Goal: Information Seeking & Learning: Learn about a topic

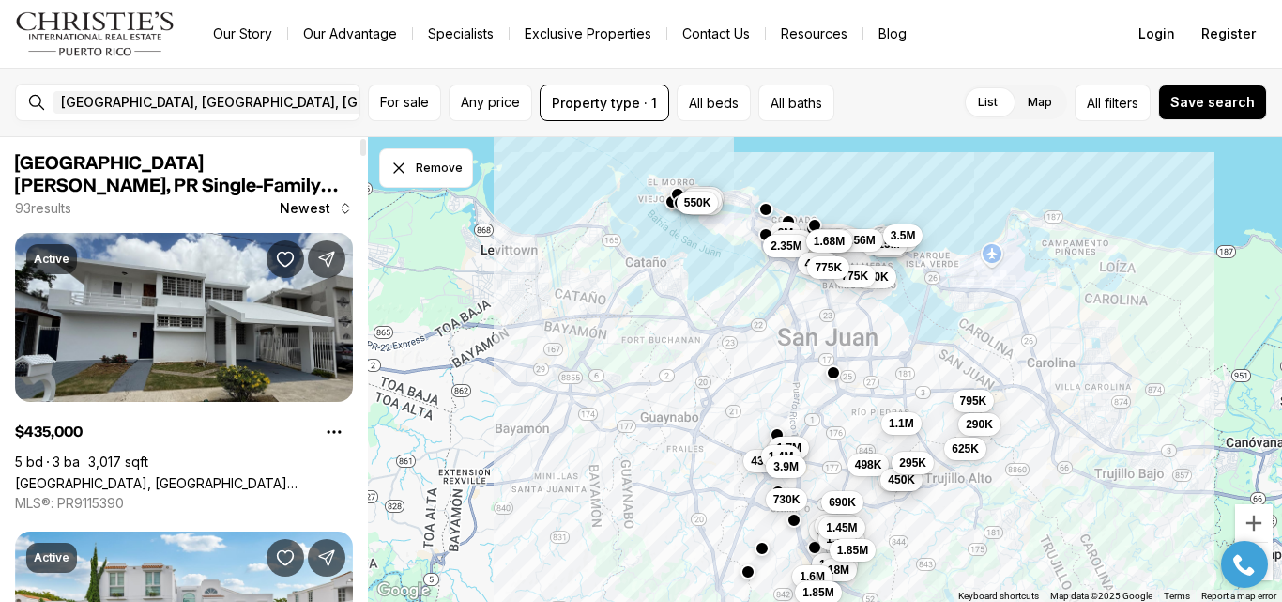
click at [361, 469] on div at bounding box center [363, 369] width 9 height 465
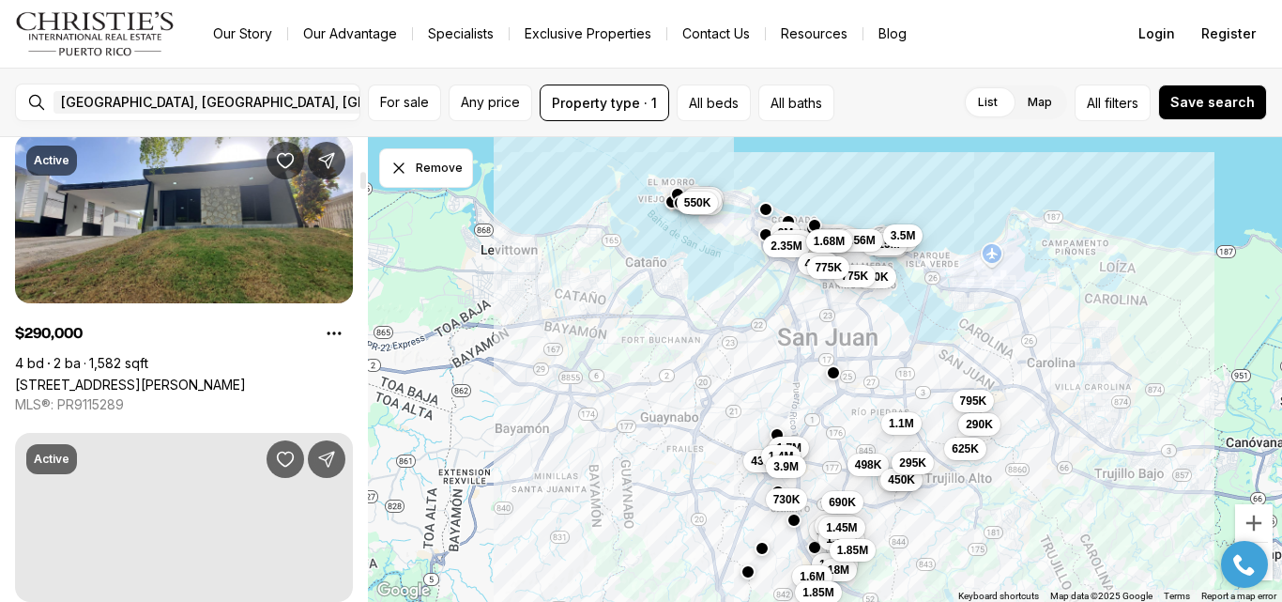
scroll to position [1332, 0]
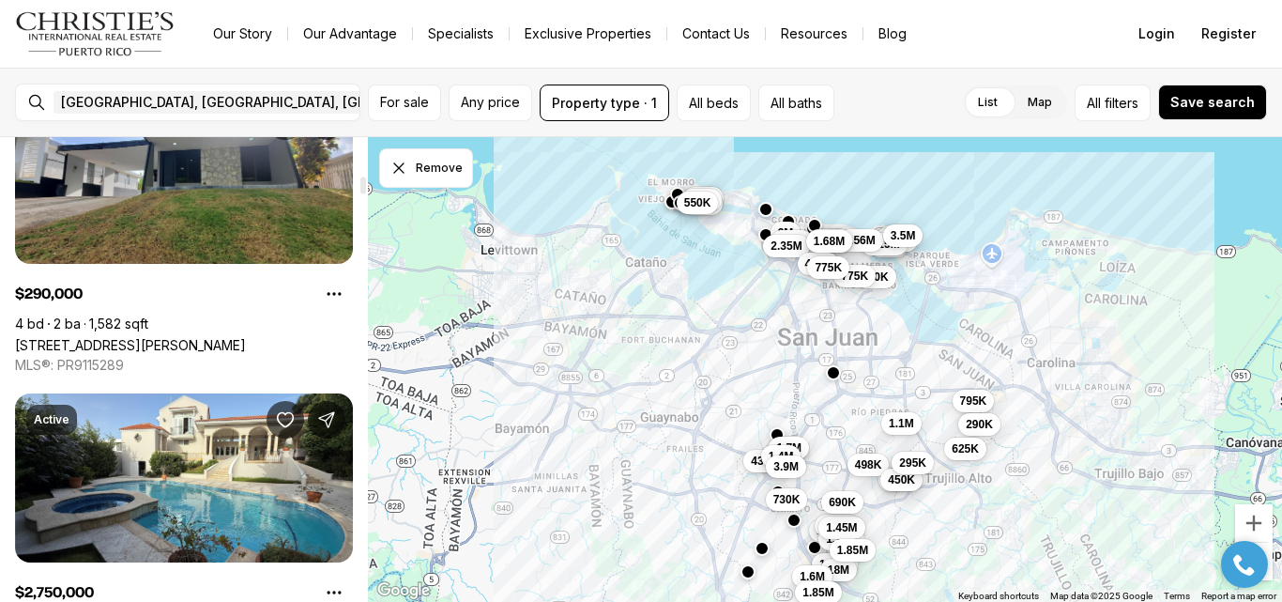
click at [360, 238] on div at bounding box center [363, 369] width 9 height 465
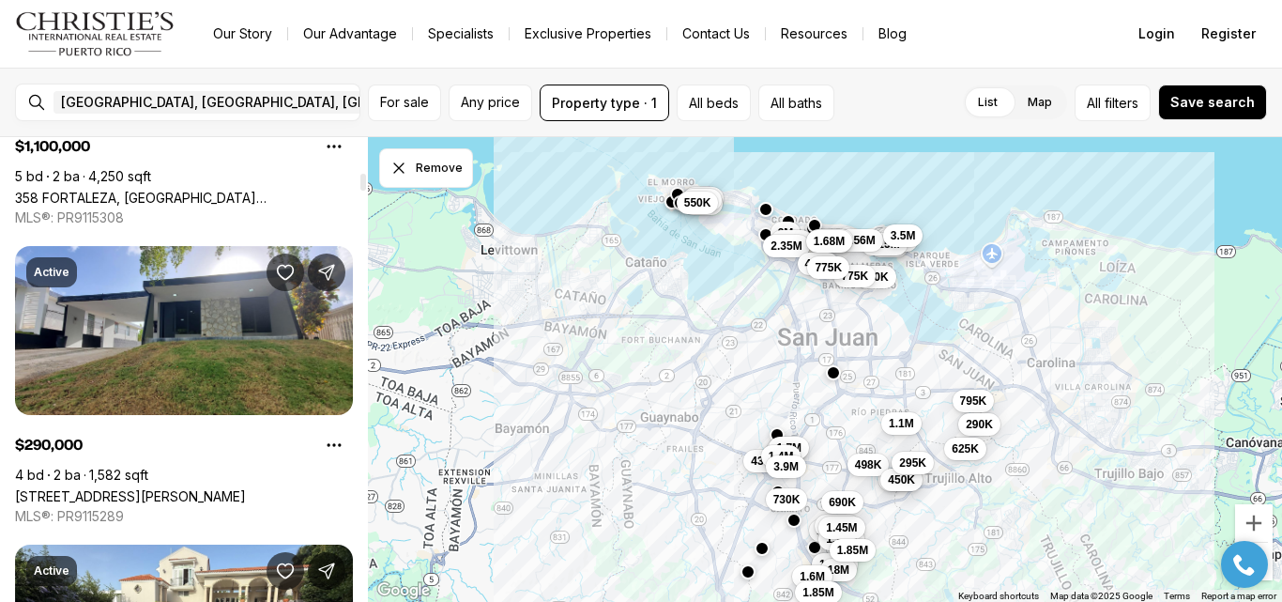
scroll to position [1247, 0]
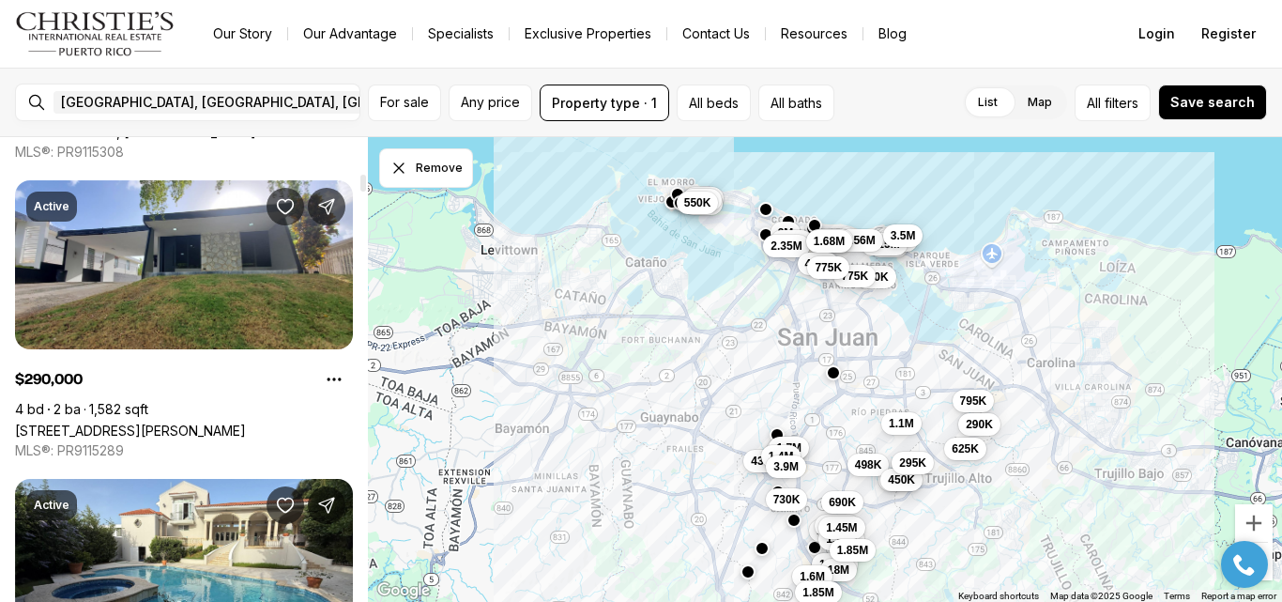
drag, startPoint x: 364, startPoint y: 242, endPoint x: 368, endPoint y: 187, distance: 55.5
click at [366, 187] on div at bounding box center [363, 183] width 6 height 17
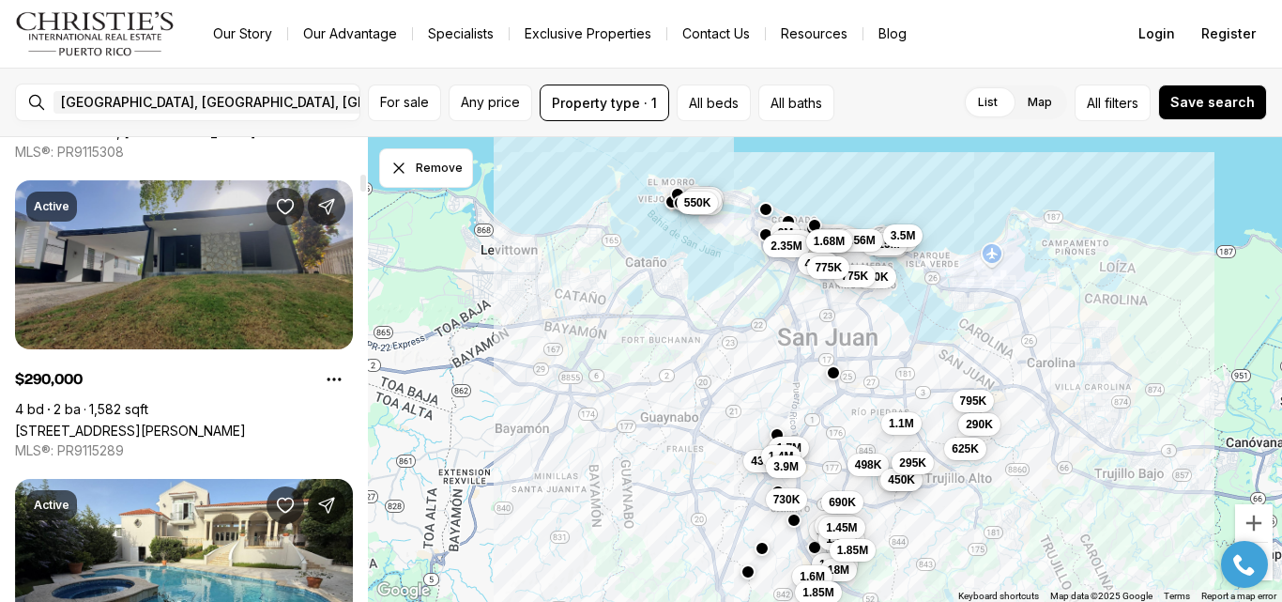
click at [126, 422] on link "[STREET_ADDRESS][PERSON_NAME]" at bounding box center [130, 430] width 231 height 16
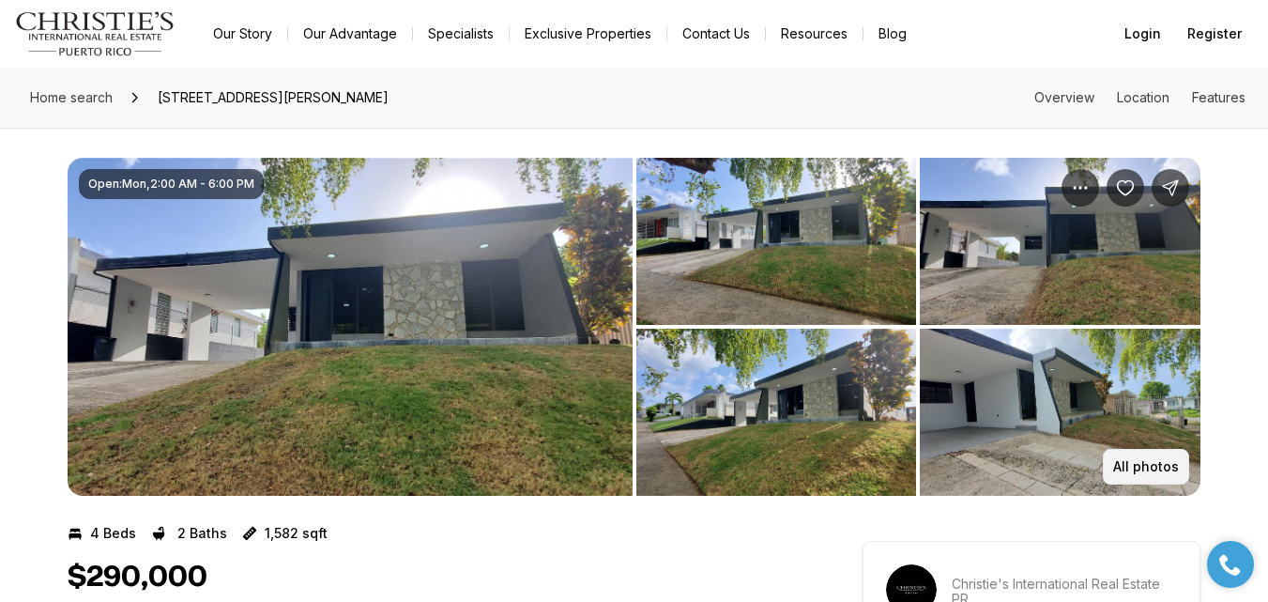
click at [1170, 469] on p "All photos" at bounding box center [1146, 466] width 66 height 15
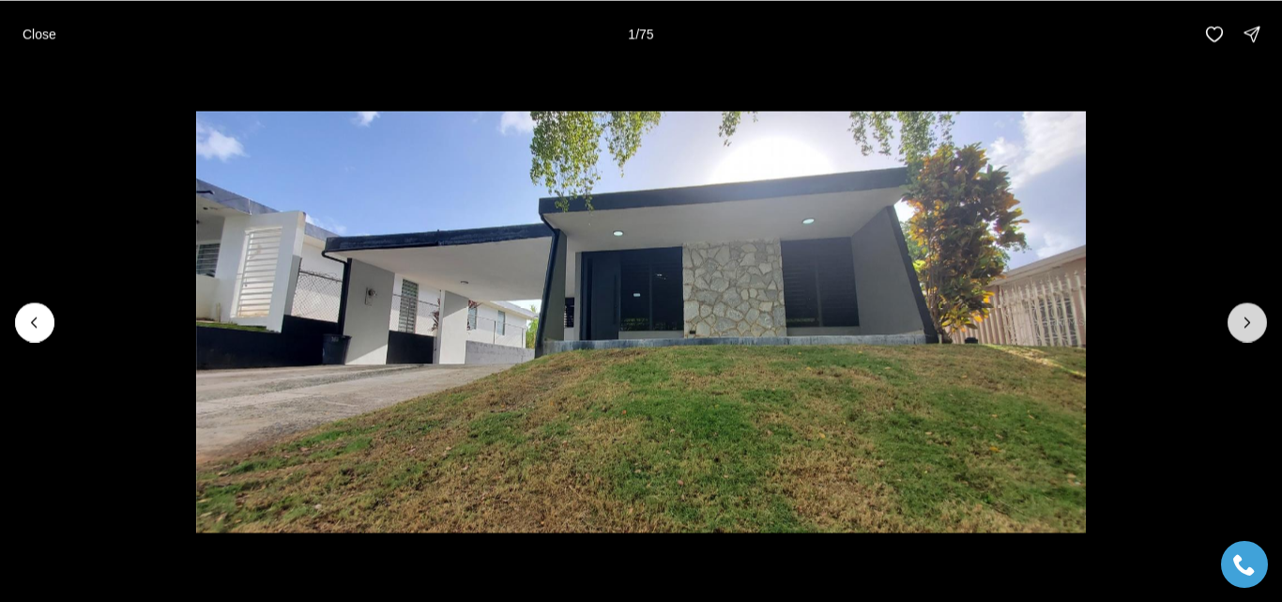
click at [1254, 326] on icon "Next slide" at bounding box center [1247, 322] width 19 height 19
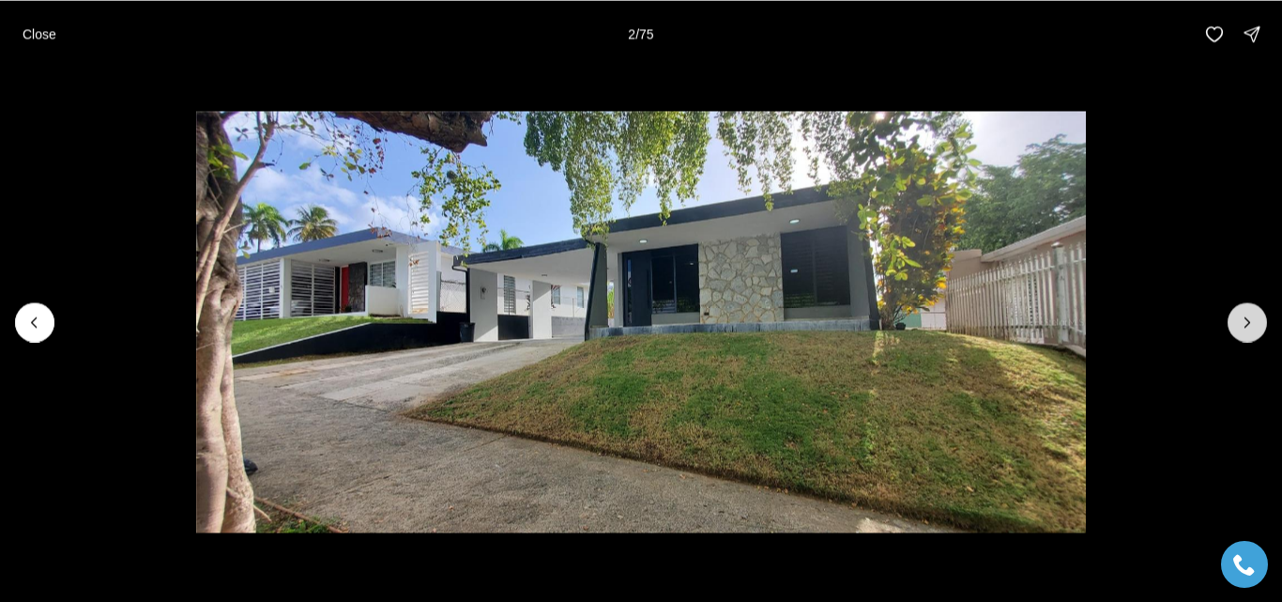
click at [1254, 326] on icon "Next slide" at bounding box center [1247, 322] width 19 height 19
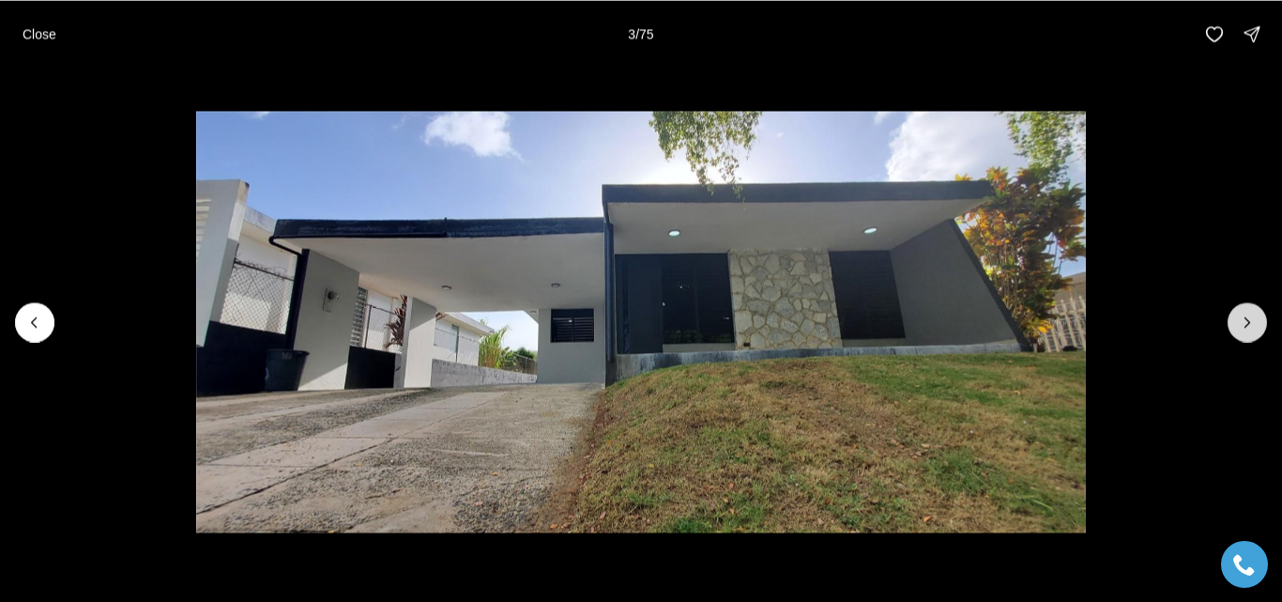
click at [1254, 326] on icon "Next slide" at bounding box center [1247, 322] width 19 height 19
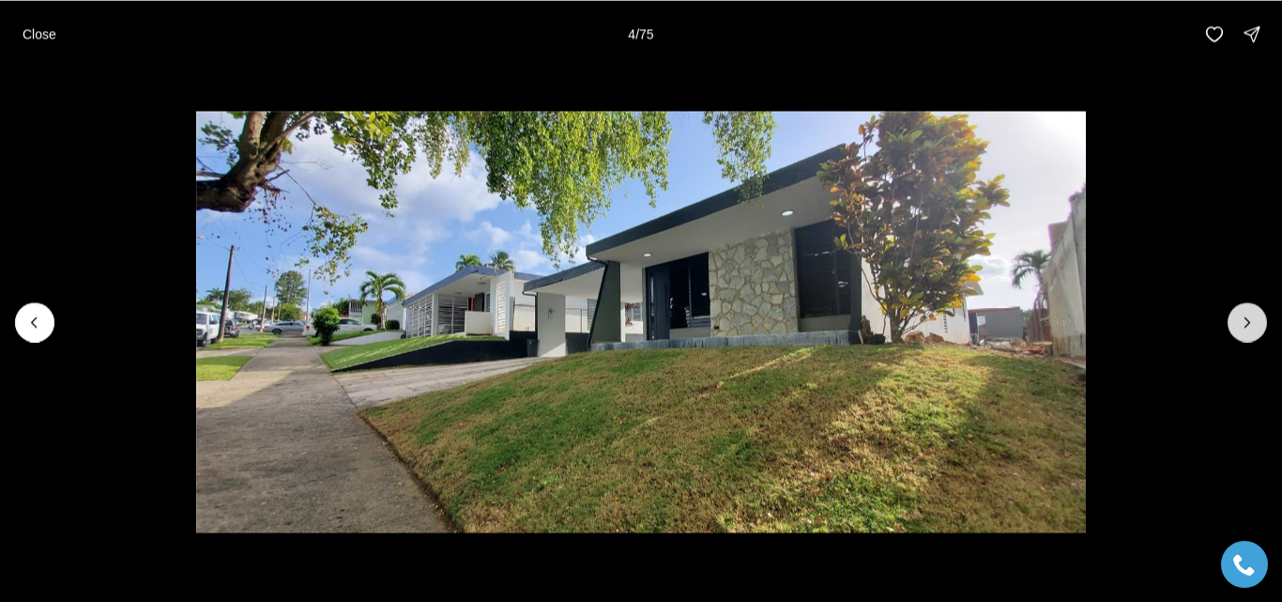
click at [1254, 326] on icon "Next slide" at bounding box center [1247, 322] width 19 height 19
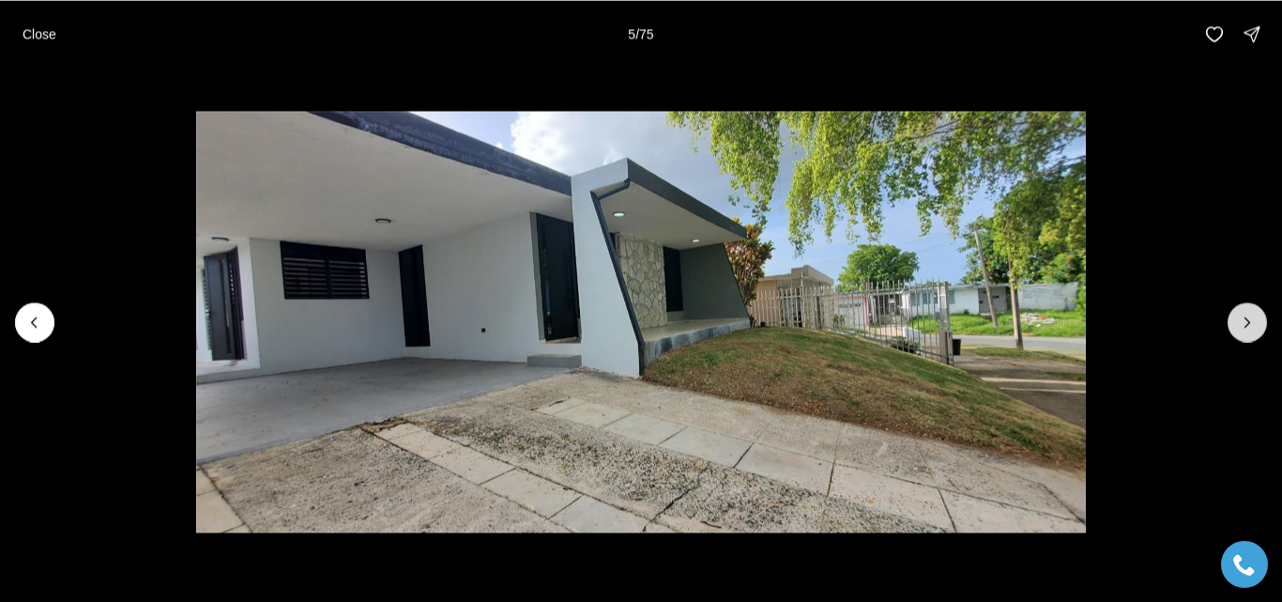
click at [1254, 326] on icon "Next slide" at bounding box center [1247, 322] width 19 height 19
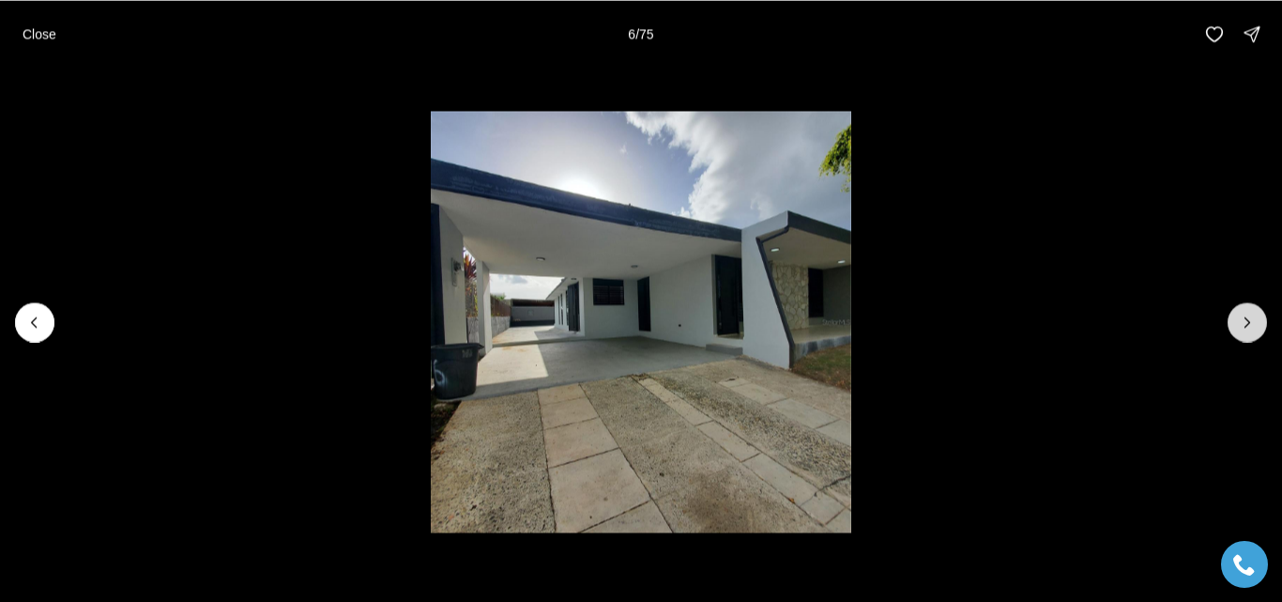
click at [1254, 326] on icon "Next slide" at bounding box center [1247, 322] width 19 height 19
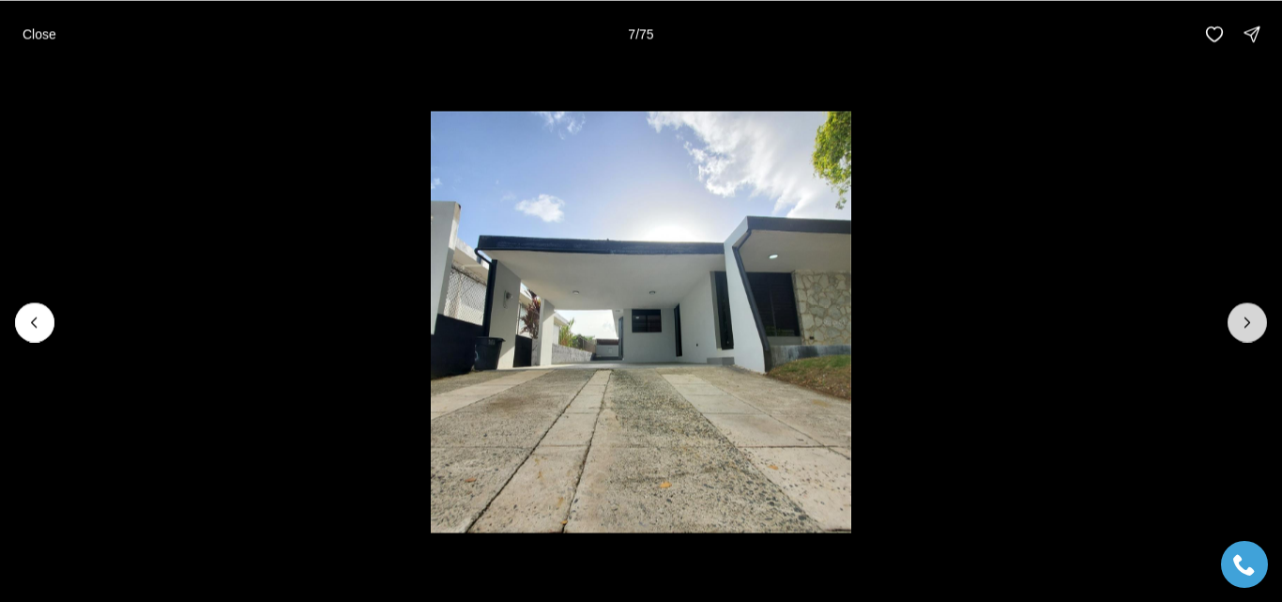
click at [1254, 326] on icon "Next slide" at bounding box center [1247, 322] width 19 height 19
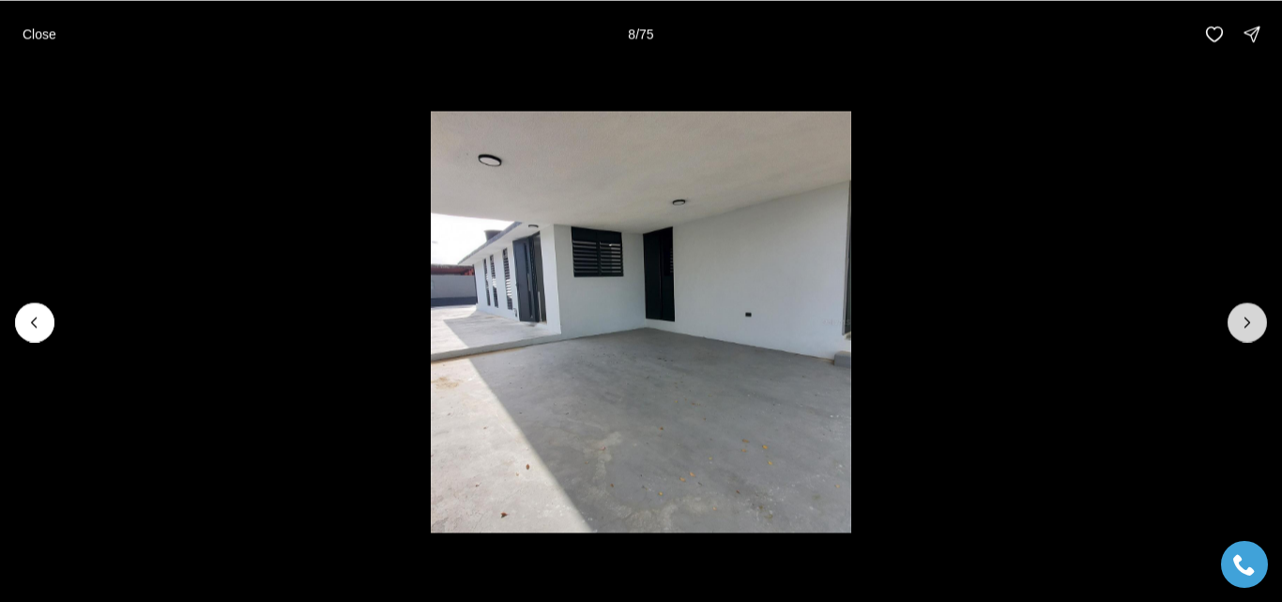
click at [1254, 326] on icon "Next slide" at bounding box center [1247, 322] width 19 height 19
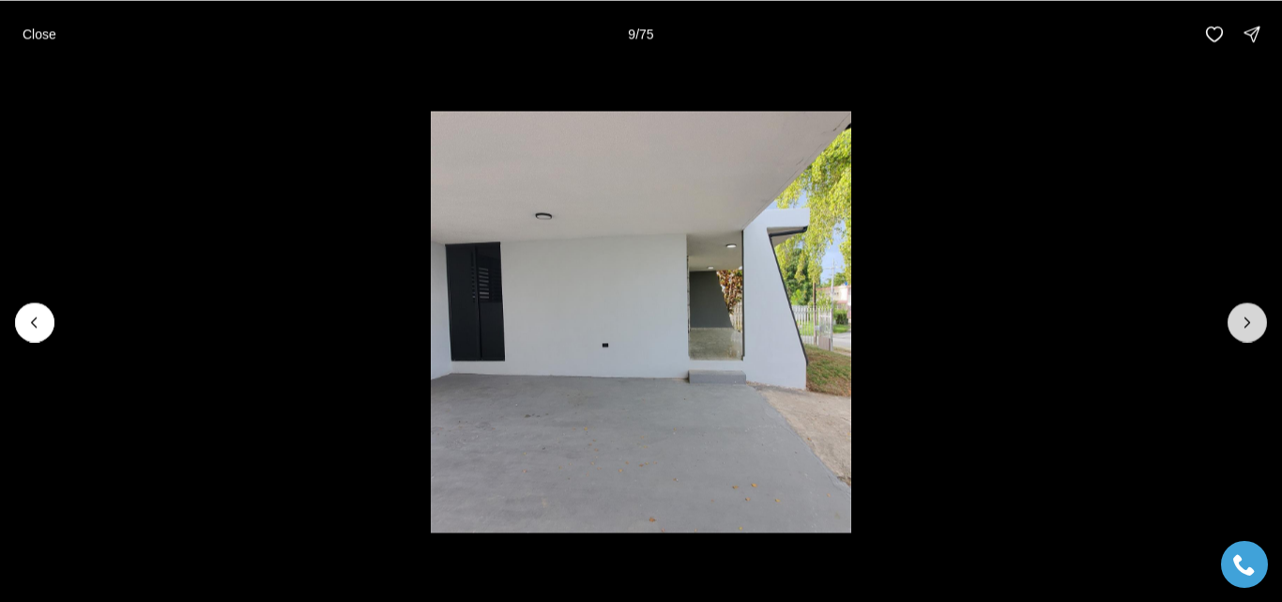
click at [1254, 326] on icon "Next slide" at bounding box center [1247, 322] width 19 height 19
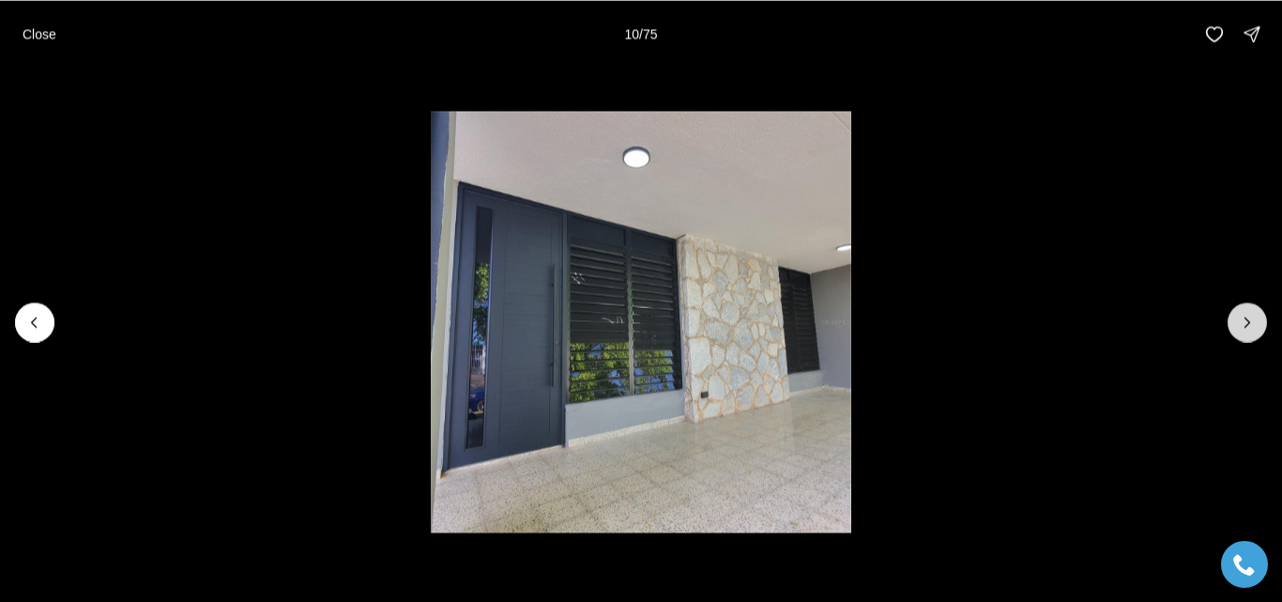
click at [1254, 326] on icon "Next slide" at bounding box center [1247, 322] width 19 height 19
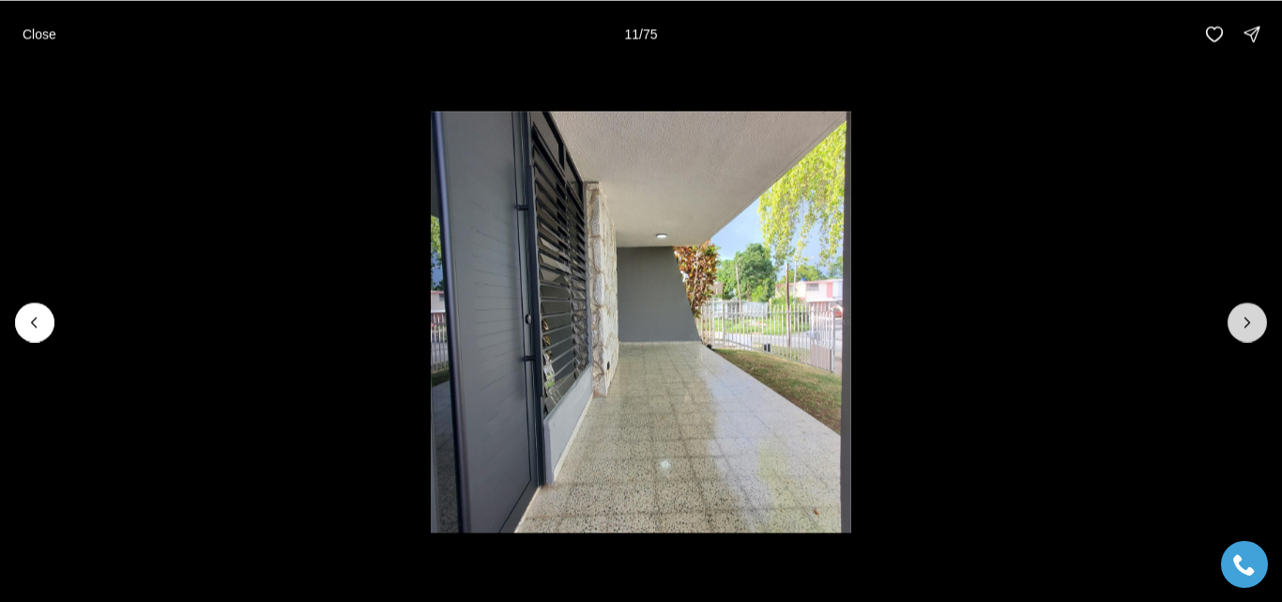
click at [1254, 326] on icon "Next slide" at bounding box center [1247, 322] width 19 height 19
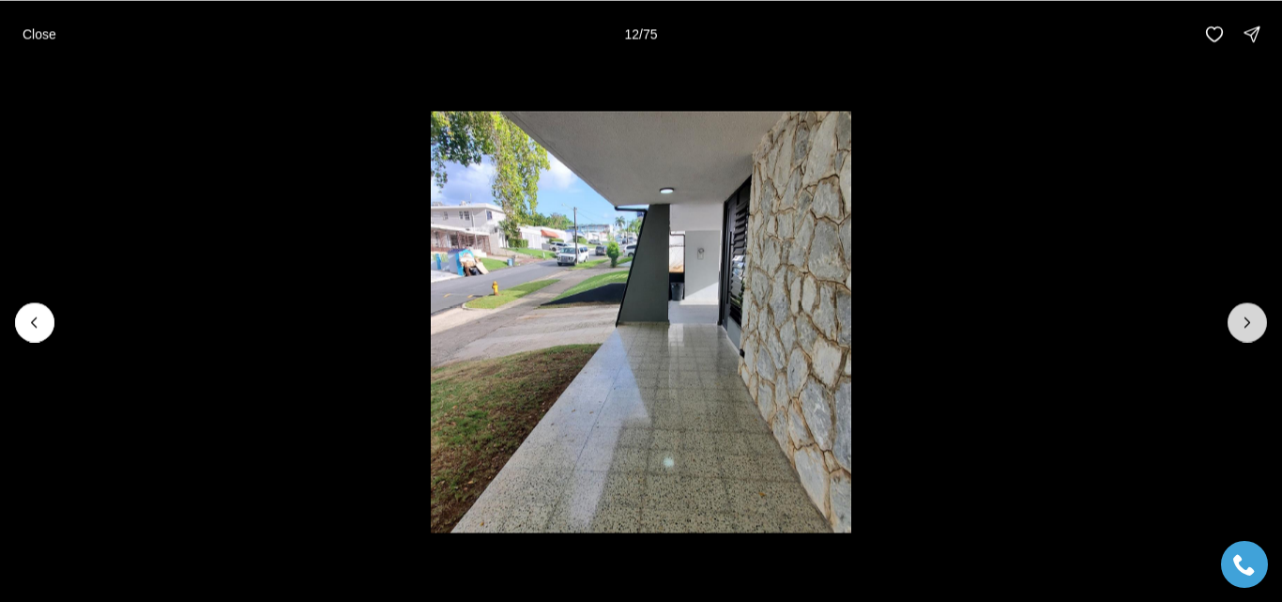
click at [1254, 326] on icon "Next slide" at bounding box center [1247, 322] width 19 height 19
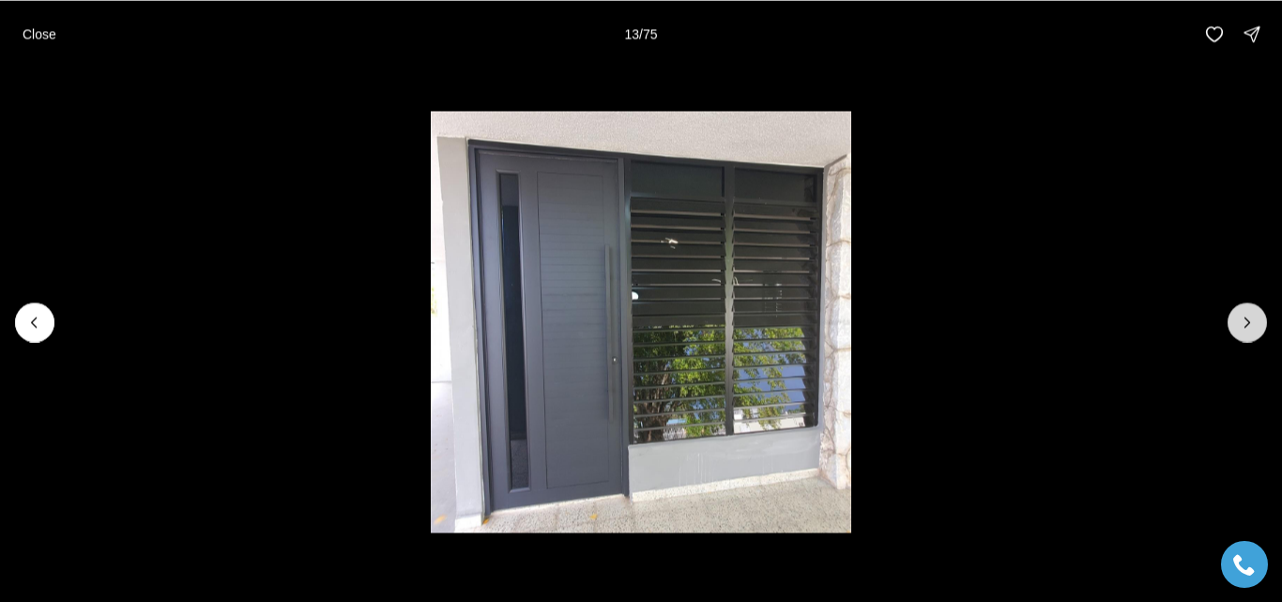
click at [1254, 326] on icon "Next slide" at bounding box center [1247, 322] width 19 height 19
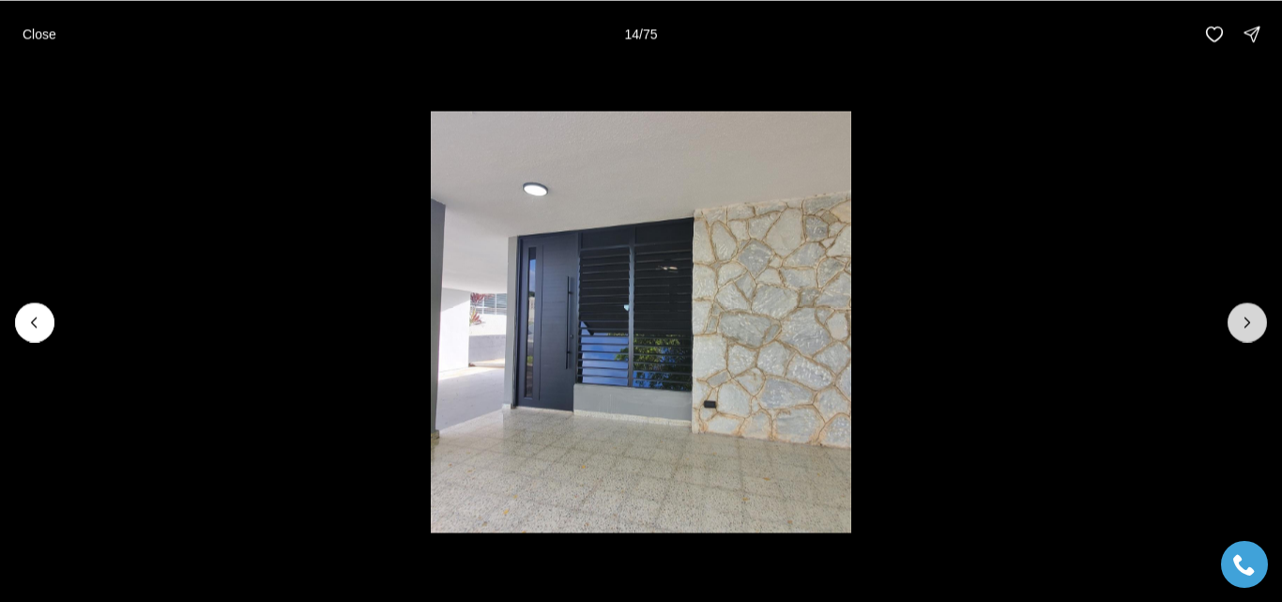
click at [1254, 326] on icon "Next slide" at bounding box center [1247, 322] width 19 height 19
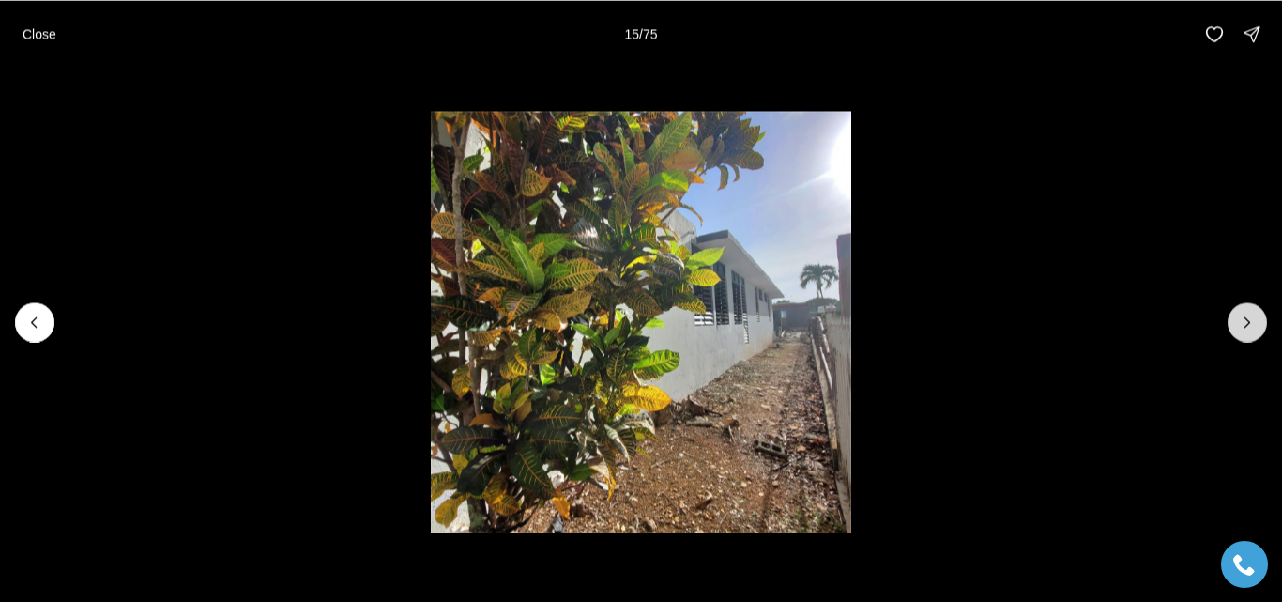
click at [1254, 326] on icon "Next slide" at bounding box center [1247, 322] width 19 height 19
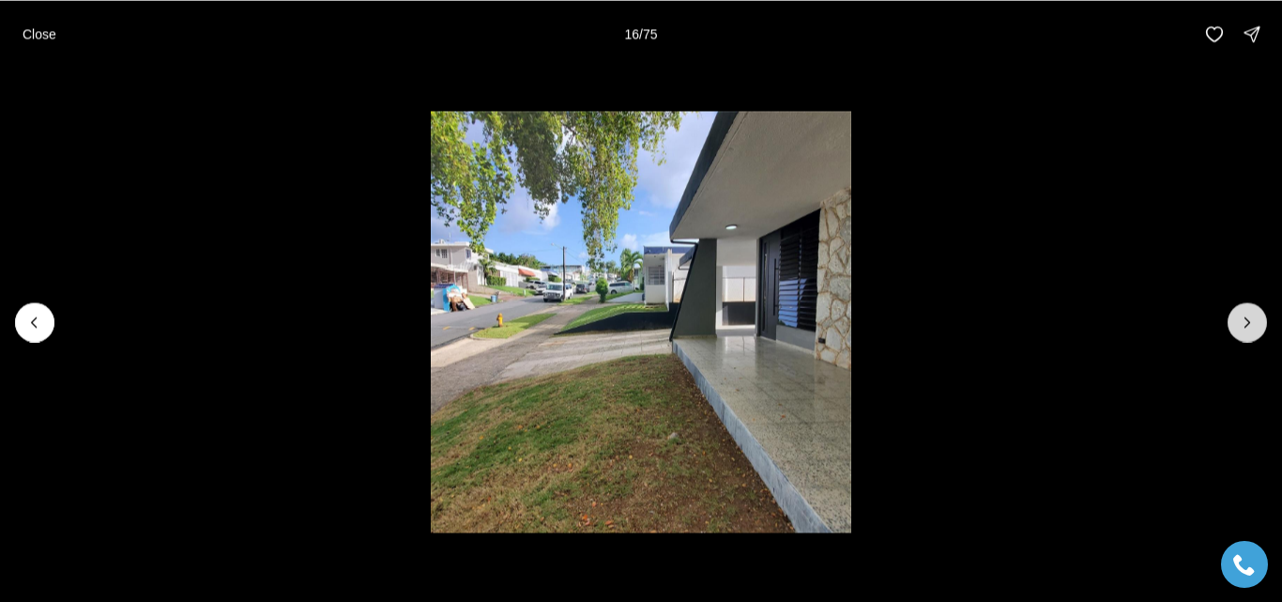
click at [1254, 326] on icon "Next slide" at bounding box center [1247, 322] width 19 height 19
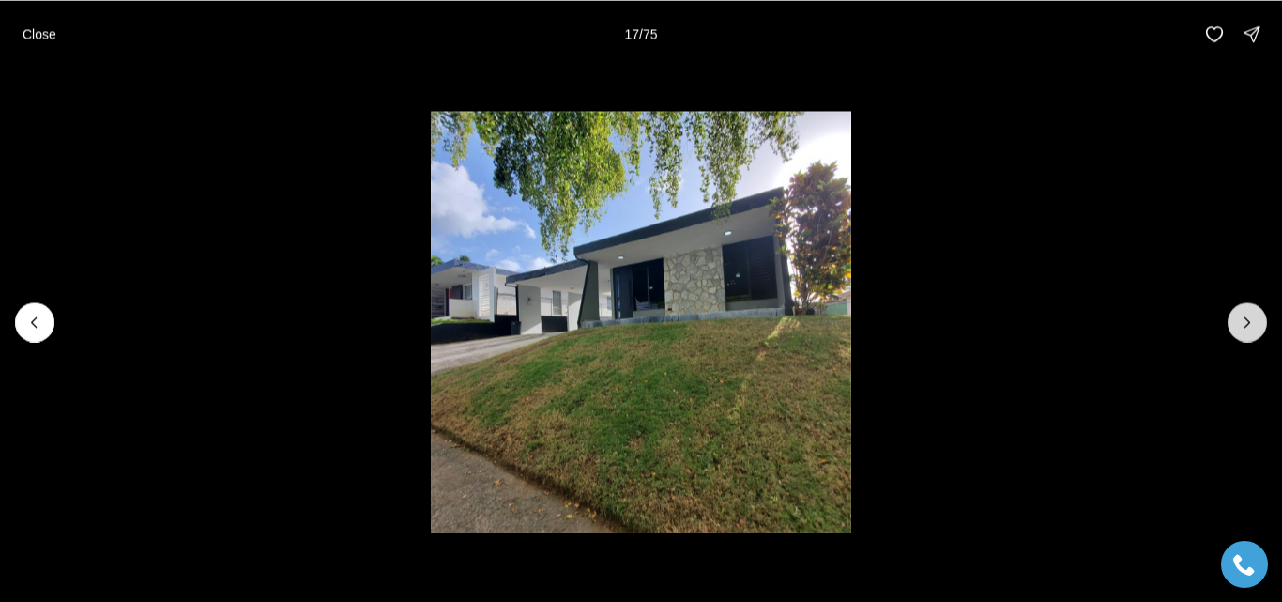
click at [1254, 326] on icon "Next slide" at bounding box center [1247, 322] width 19 height 19
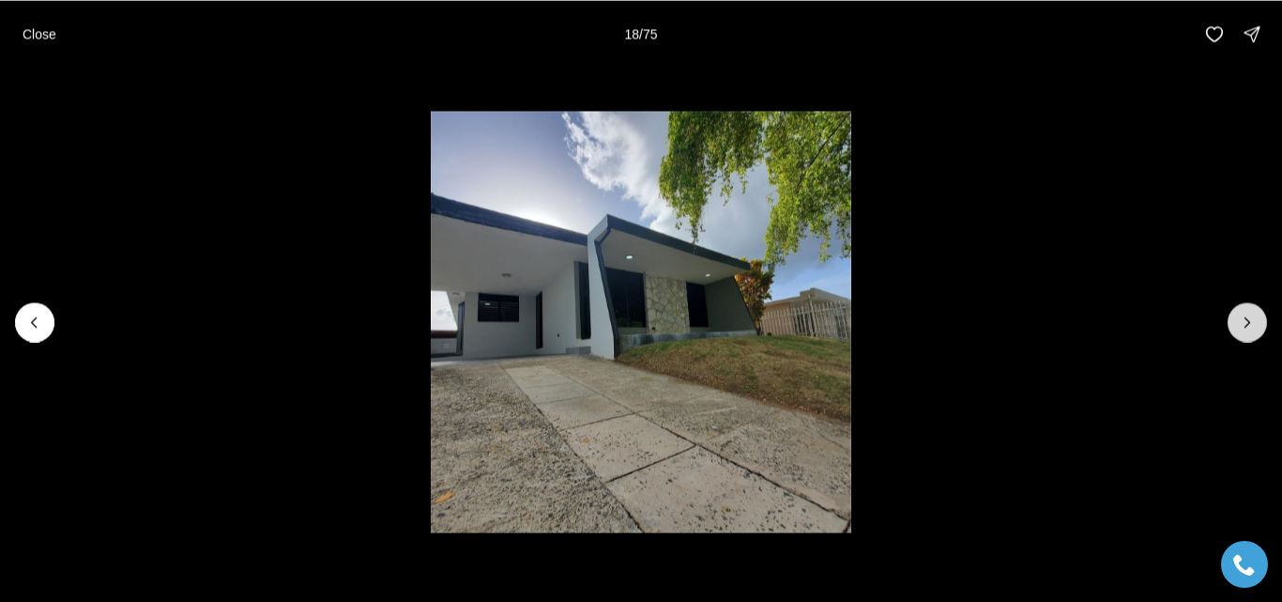
click at [1254, 326] on icon "Next slide" at bounding box center [1247, 322] width 19 height 19
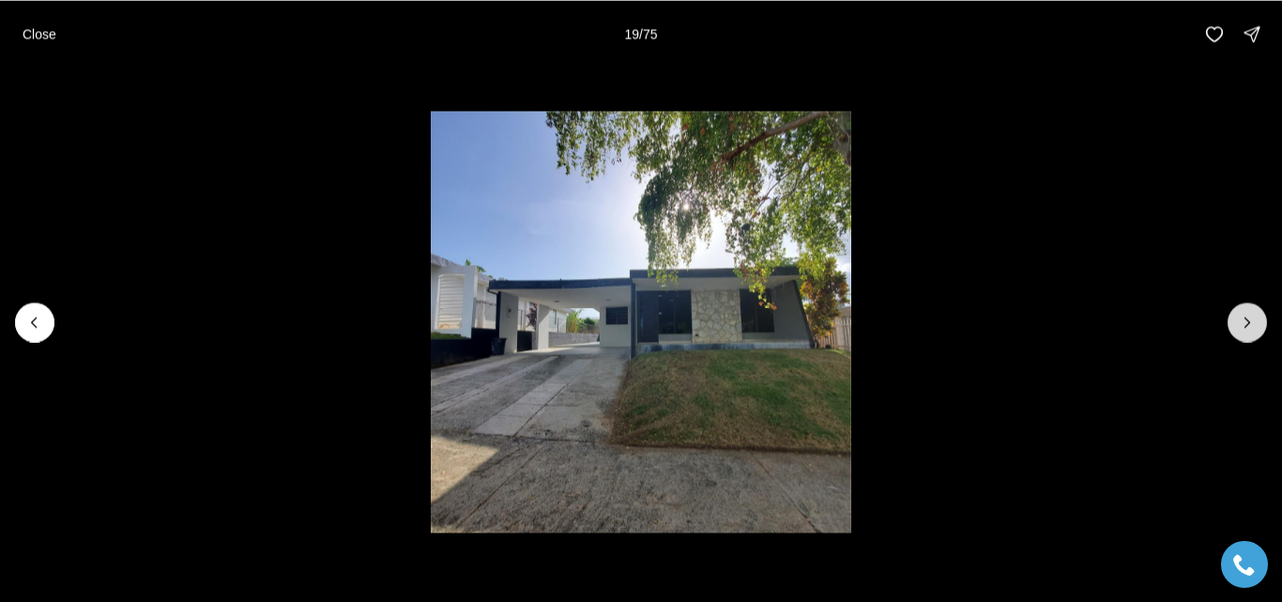
click at [1254, 326] on icon "Next slide" at bounding box center [1247, 322] width 19 height 19
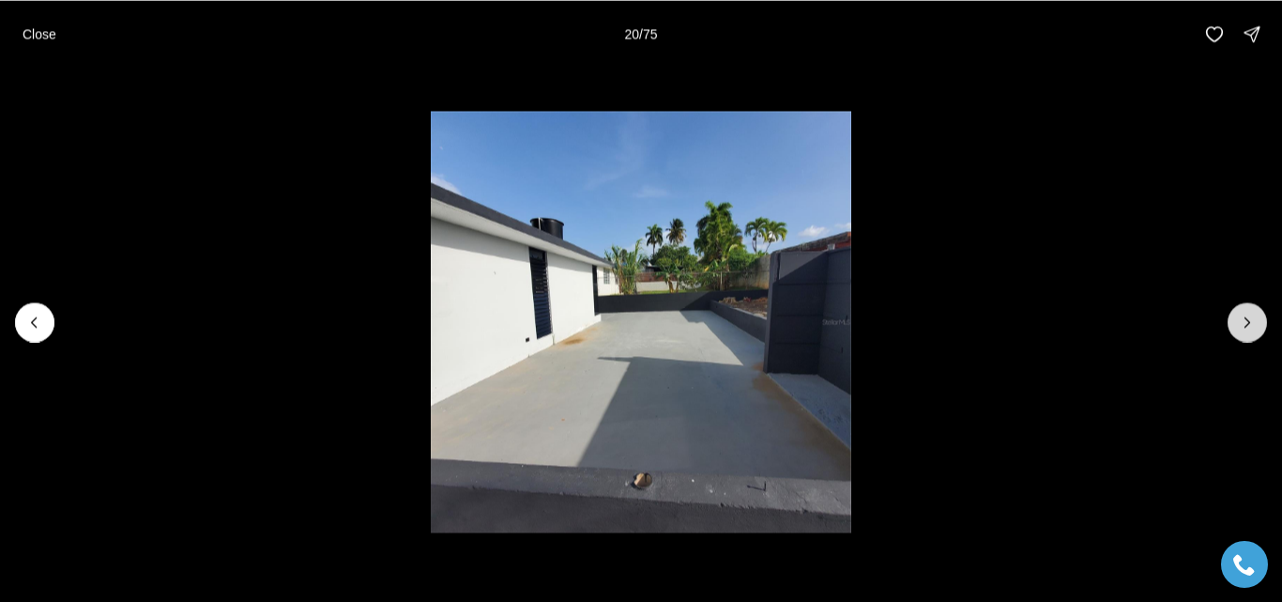
click at [1254, 326] on icon "Next slide" at bounding box center [1247, 322] width 19 height 19
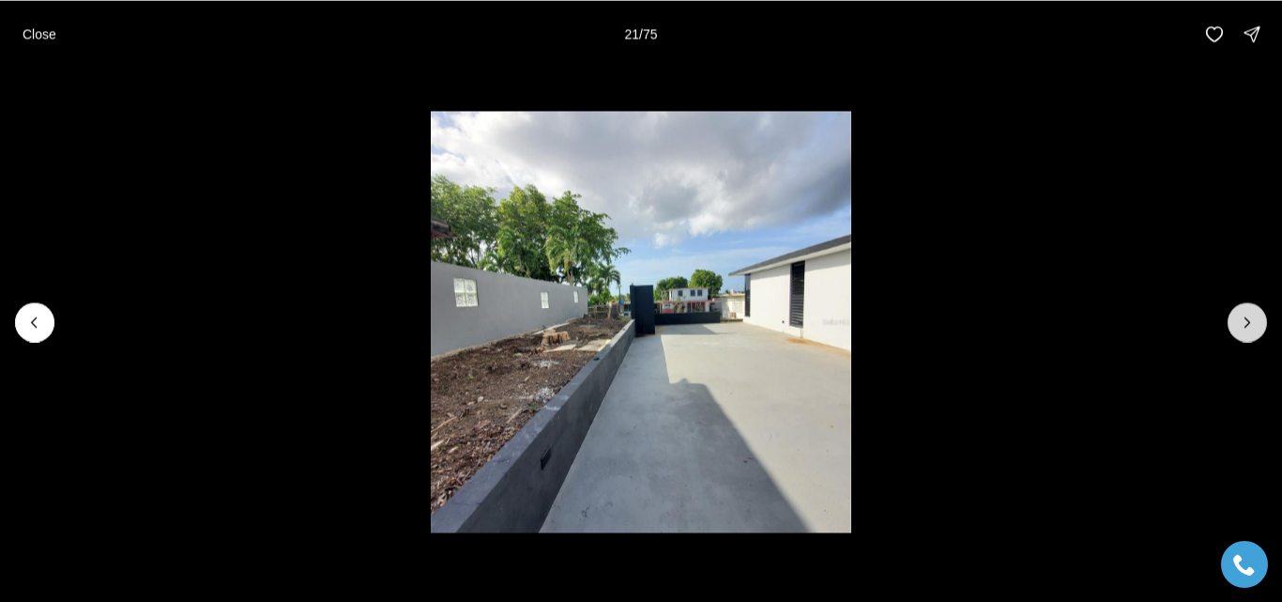
click at [1254, 326] on icon "Next slide" at bounding box center [1247, 322] width 19 height 19
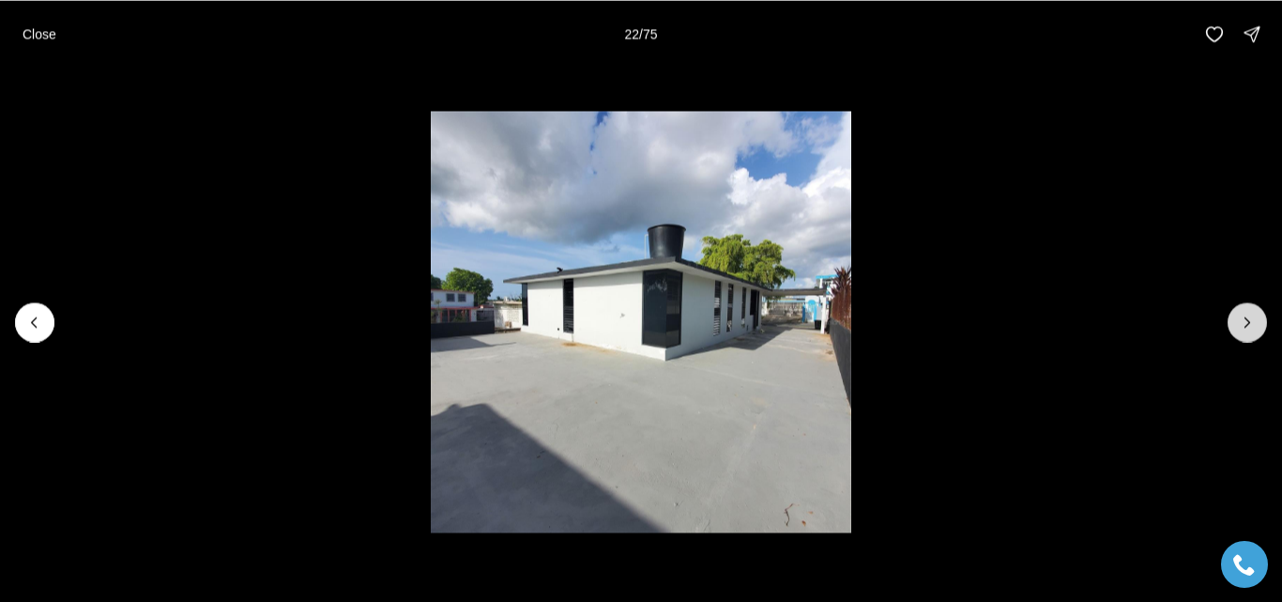
click at [1254, 326] on icon "Next slide" at bounding box center [1247, 322] width 19 height 19
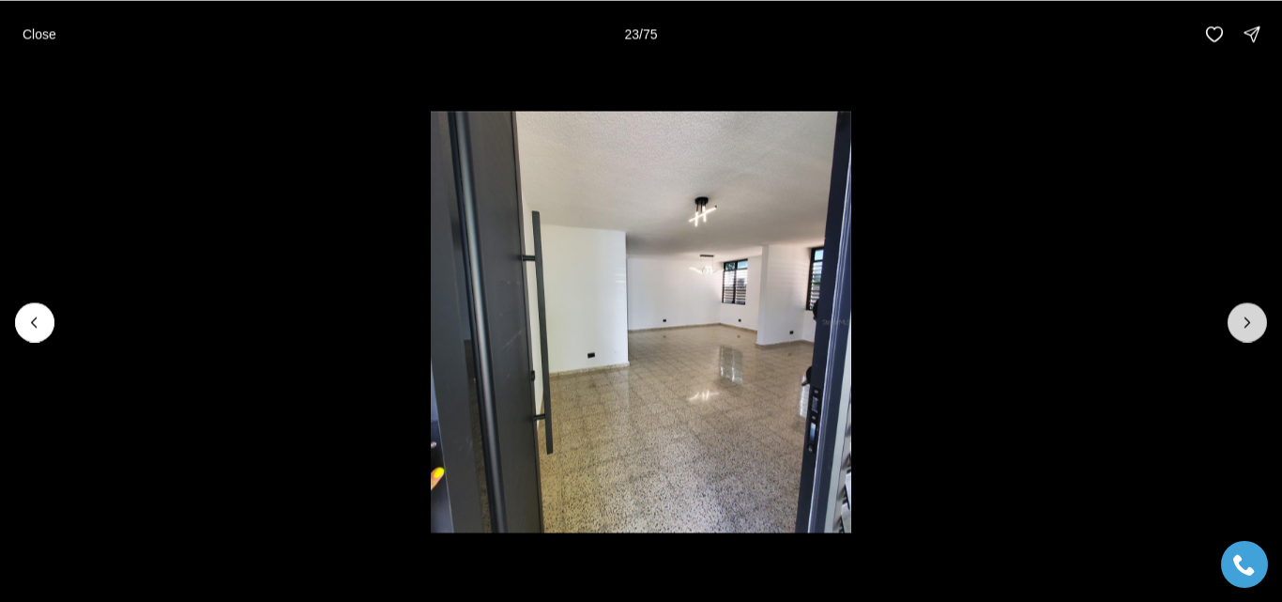
click at [1254, 326] on icon "Next slide" at bounding box center [1247, 322] width 19 height 19
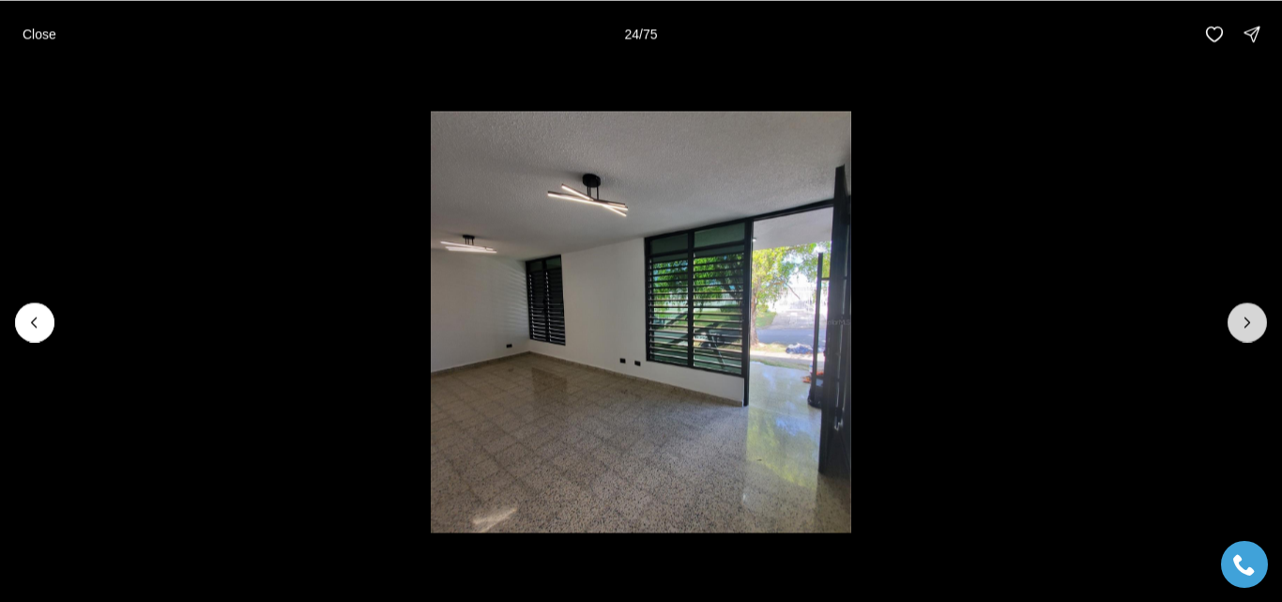
click at [1254, 326] on icon "Next slide" at bounding box center [1247, 322] width 19 height 19
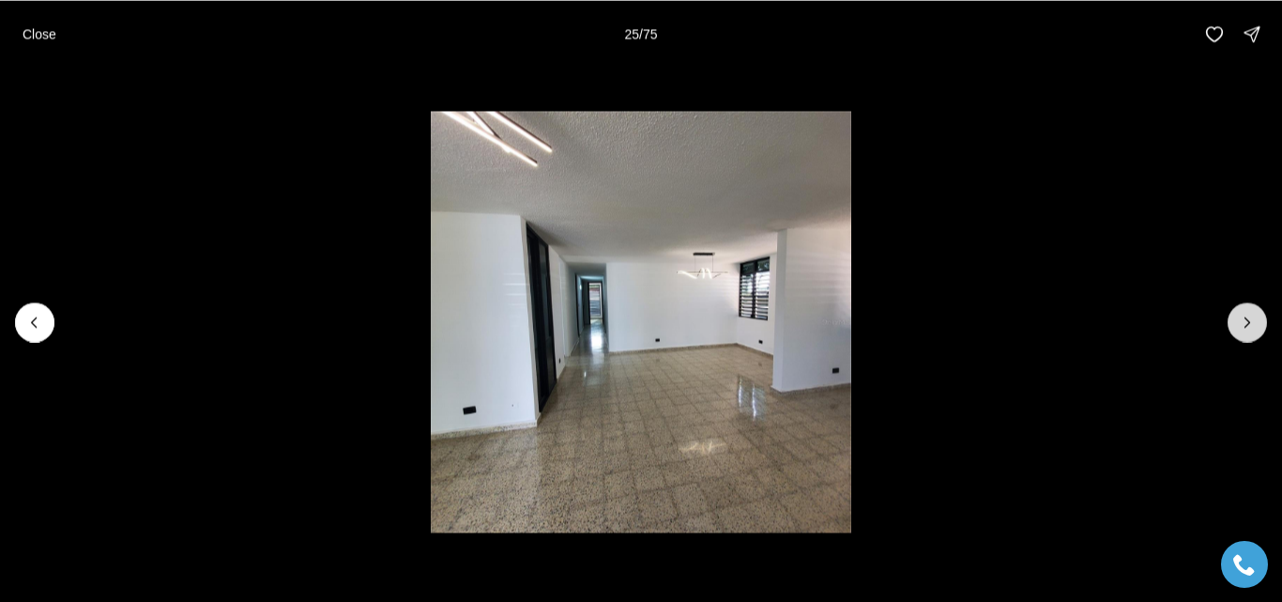
click at [1254, 326] on icon "Next slide" at bounding box center [1247, 322] width 19 height 19
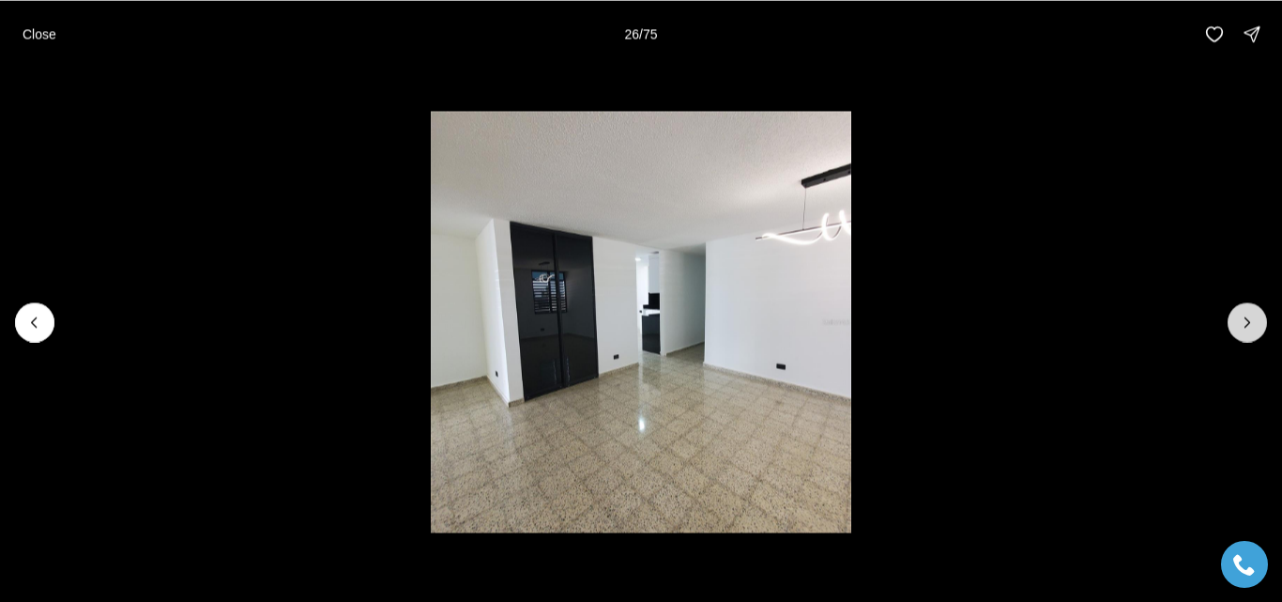
click at [1254, 326] on icon "Next slide" at bounding box center [1247, 322] width 19 height 19
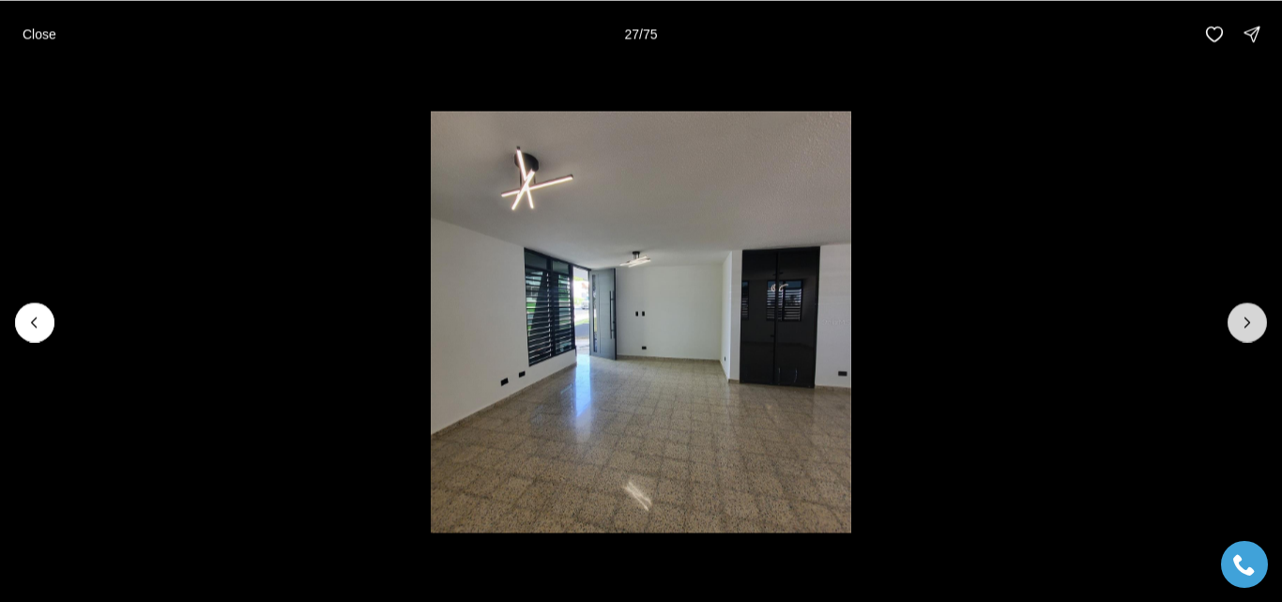
click at [1254, 326] on icon "Next slide" at bounding box center [1247, 322] width 19 height 19
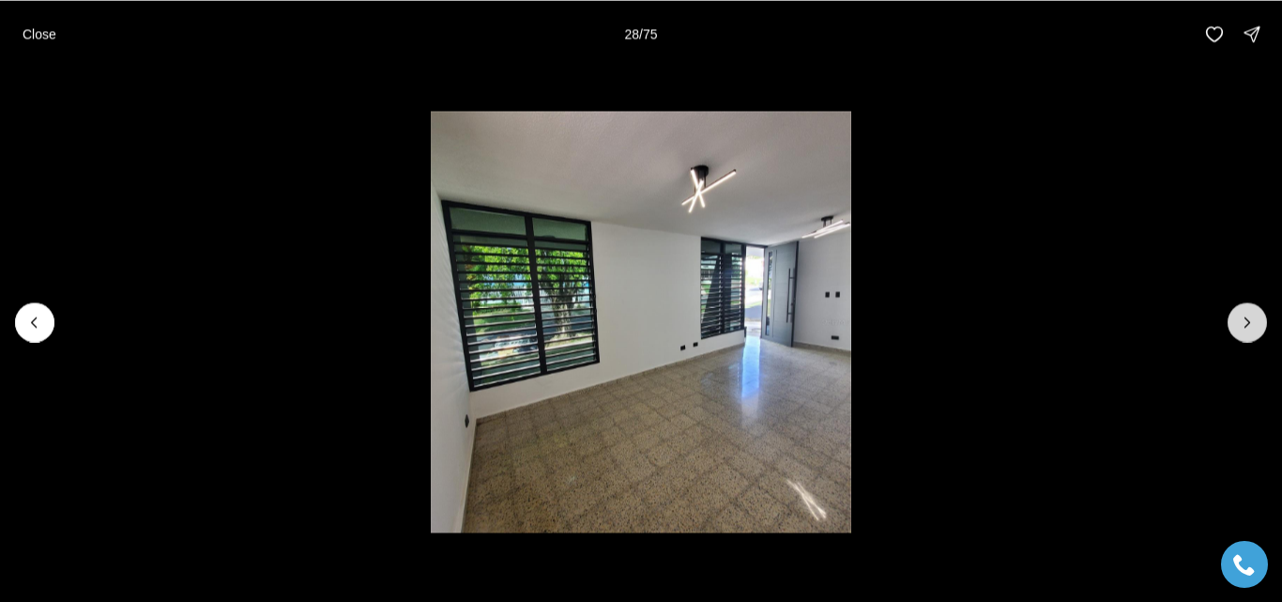
click at [1254, 326] on icon "Next slide" at bounding box center [1247, 322] width 19 height 19
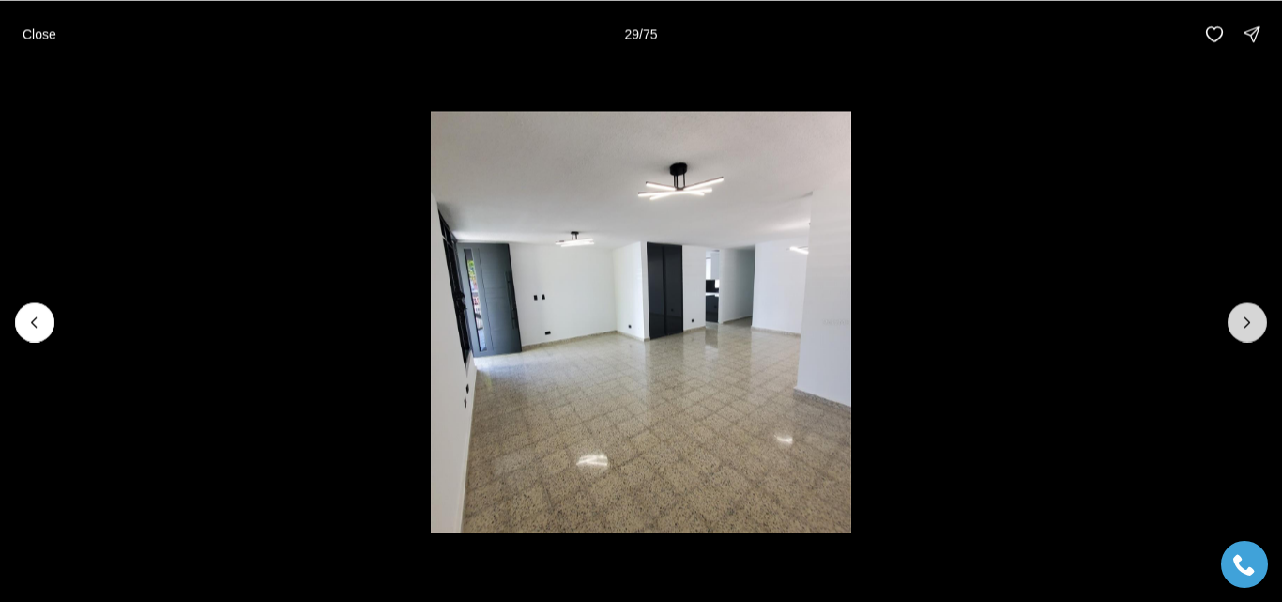
click at [1254, 326] on icon "Next slide" at bounding box center [1247, 322] width 19 height 19
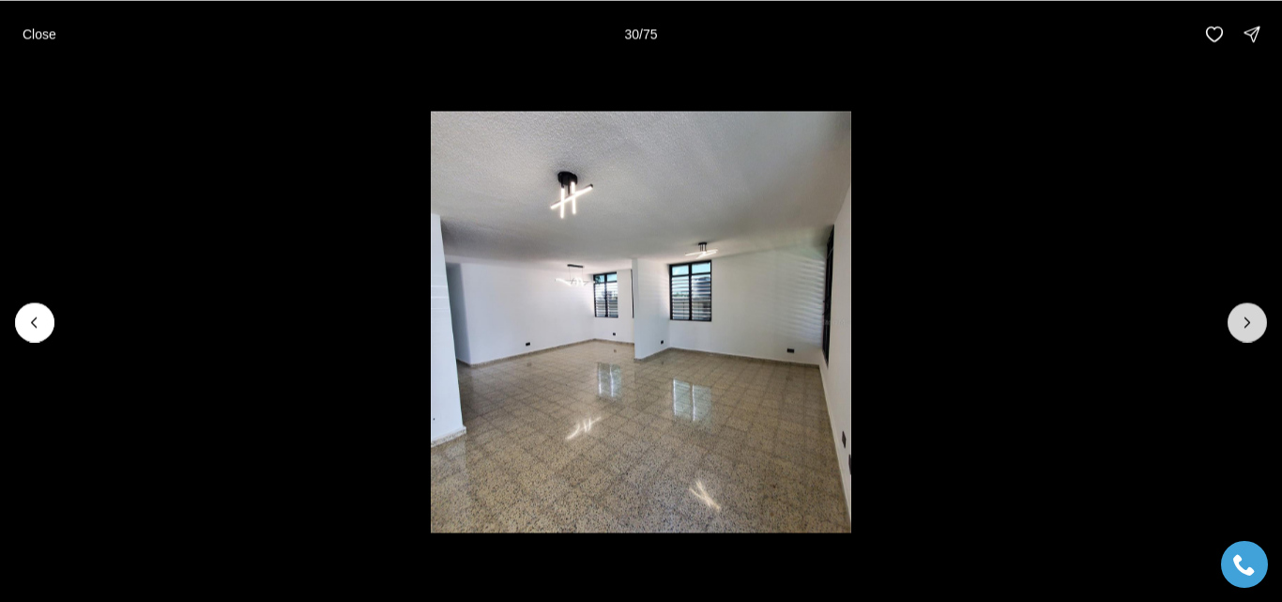
click at [1254, 326] on icon "Next slide" at bounding box center [1247, 322] width 19 height 19
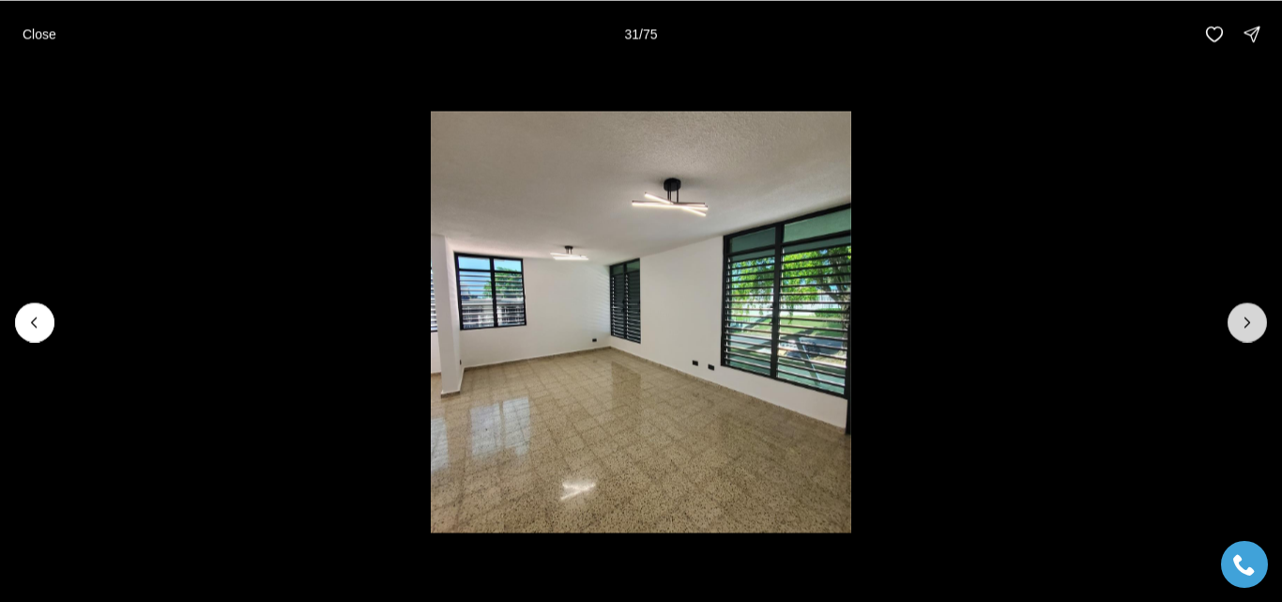
click at [1254, 326] on icon "Next slide" at bounding box center [1247, 322] width 19 height 19
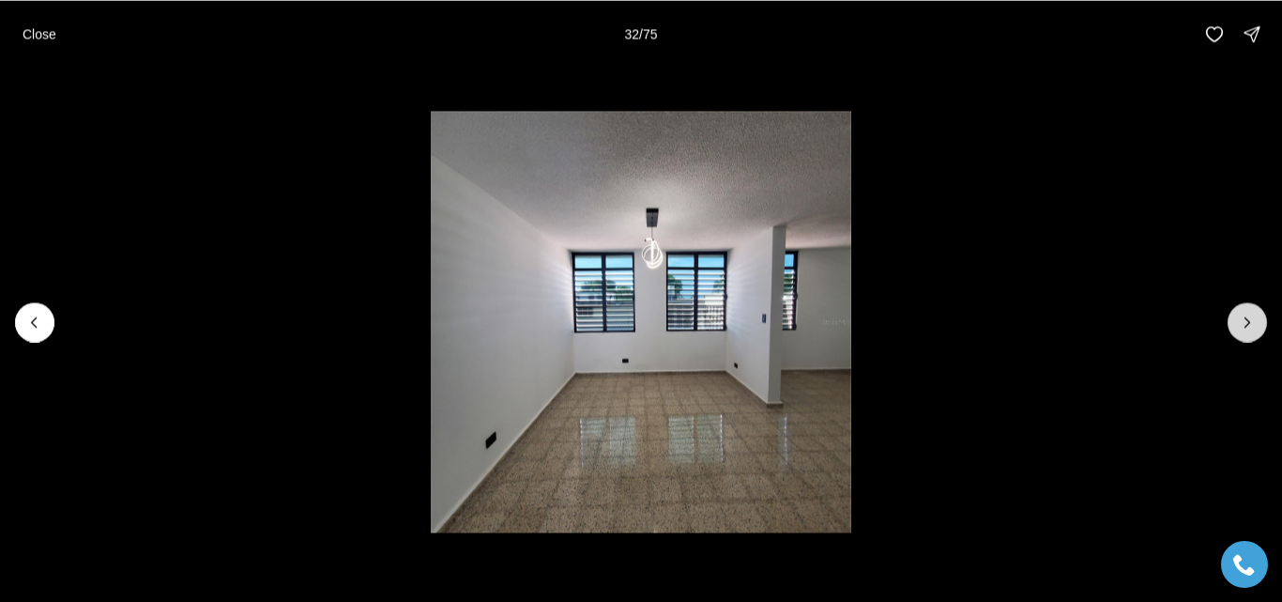
click at [1254, 326] on icon "Next slide" at bounding box center [1247, 322] width 19 height 19
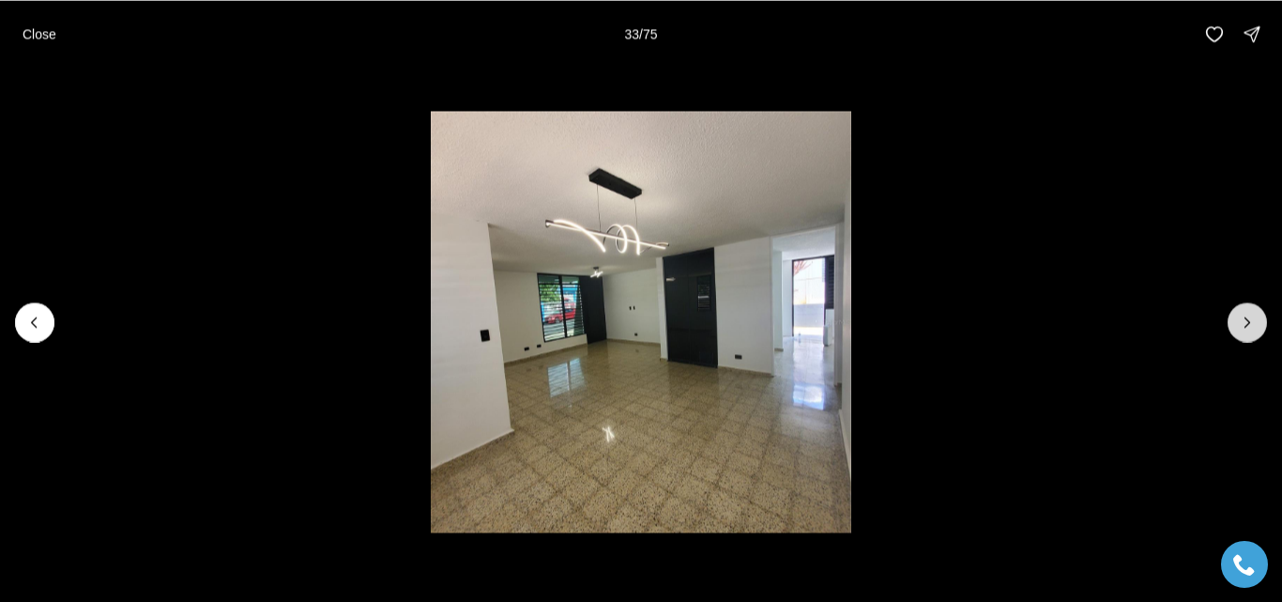
click at [1254, 326] on icon "Next slide" at bounding box center [1247, 322] width 19 height 19
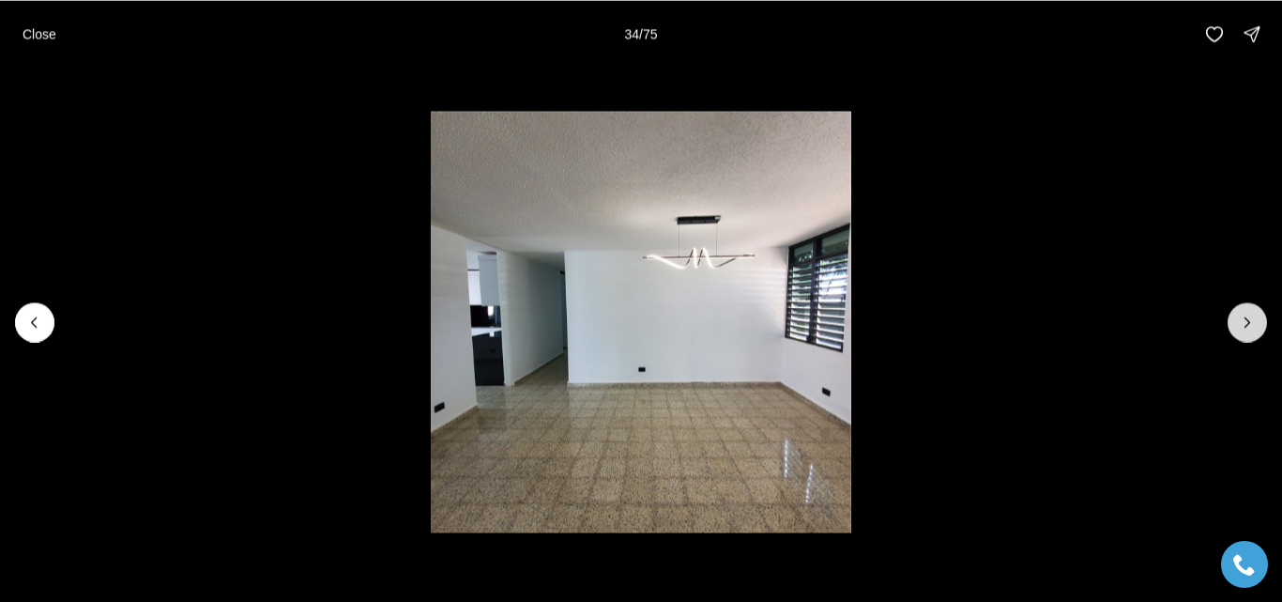
click at [1254, 326] on icon "Next slide" at bounding box center [1247, 322] width 19 height 19
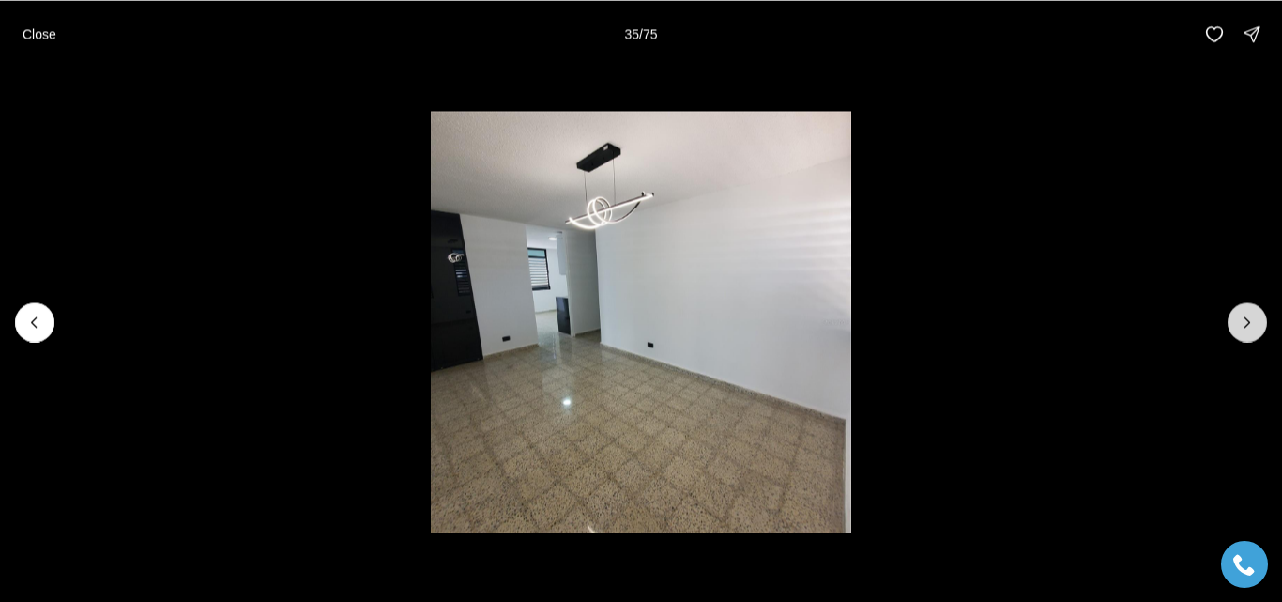
click at [1254, 326] on icon "Next slide" at bounding box center [1247, 322] width 19 height 19
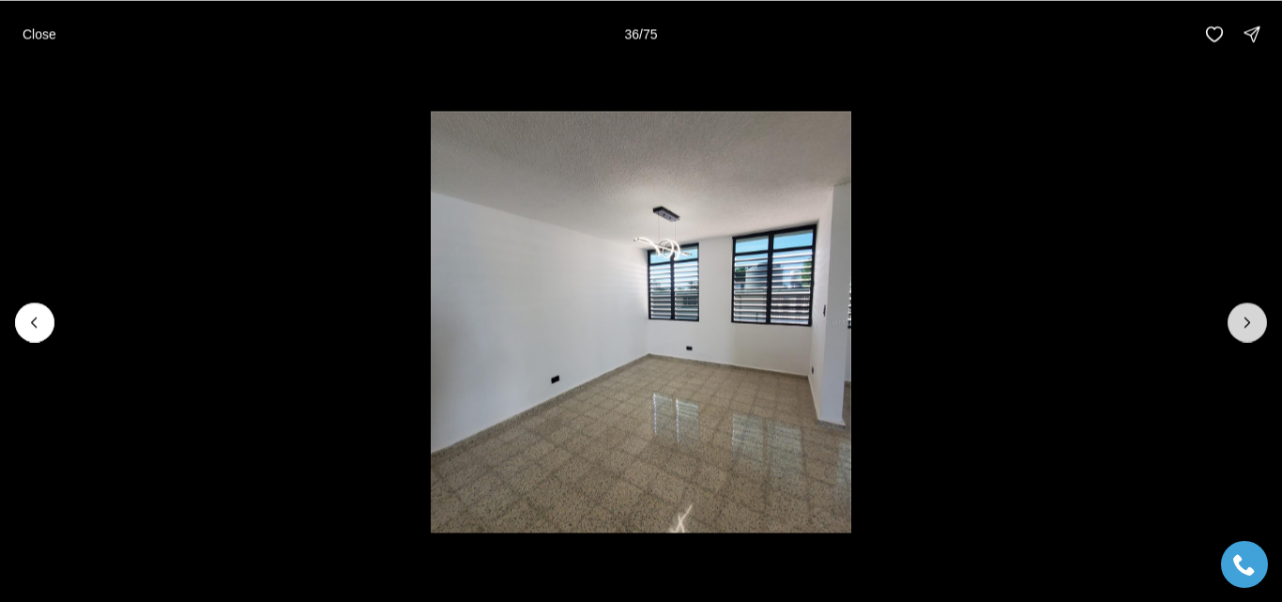
click at [1254, 326] on icon "Next slide" at bounding box center [1247, 322] width 19 height 19
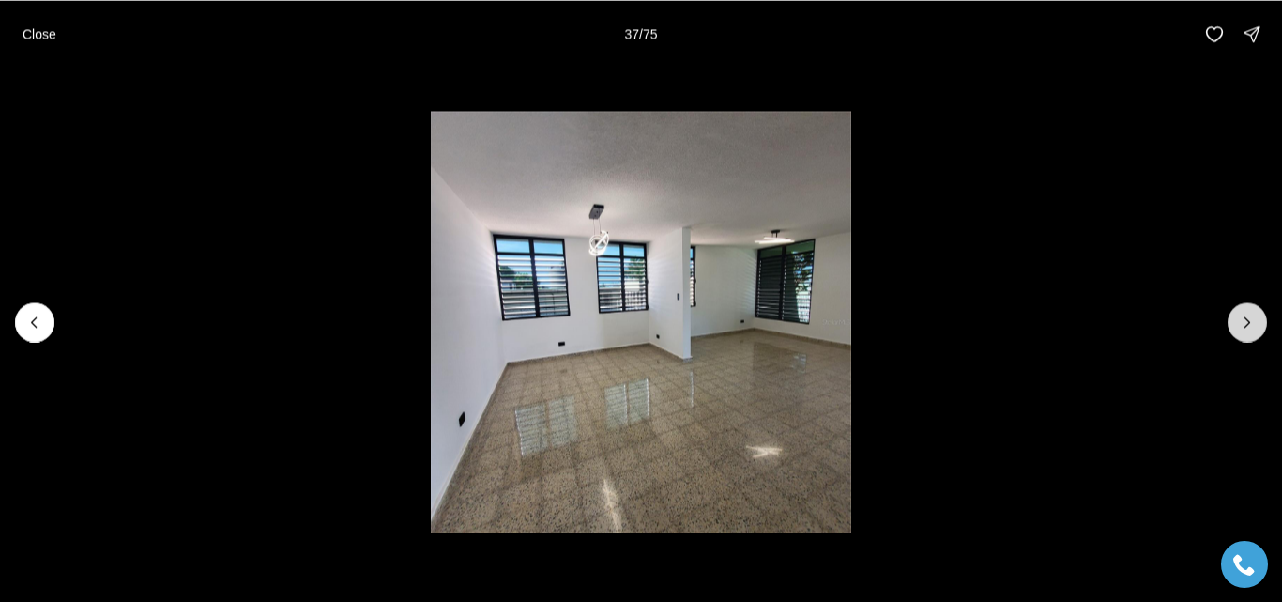
click at [1254, 326] on icon "Next slide" at bounding box center [1247, 322] width 19 height 19
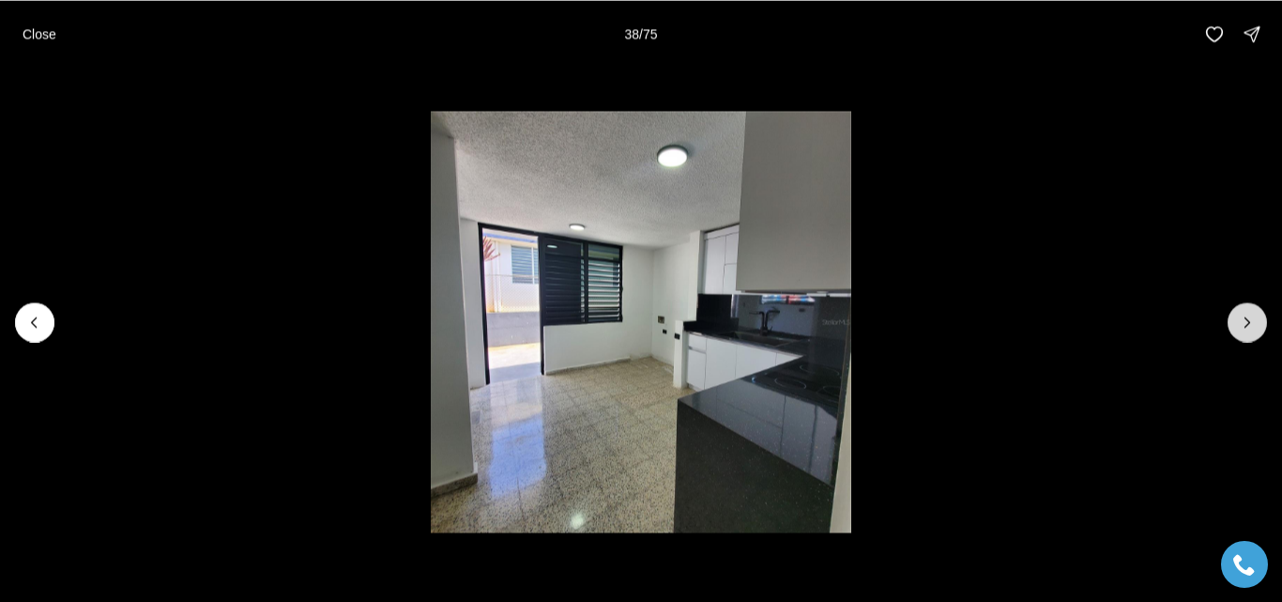
click at [1254, 326] on icon "Next slide" at bounding box center [1247, 322] width 19 height 19
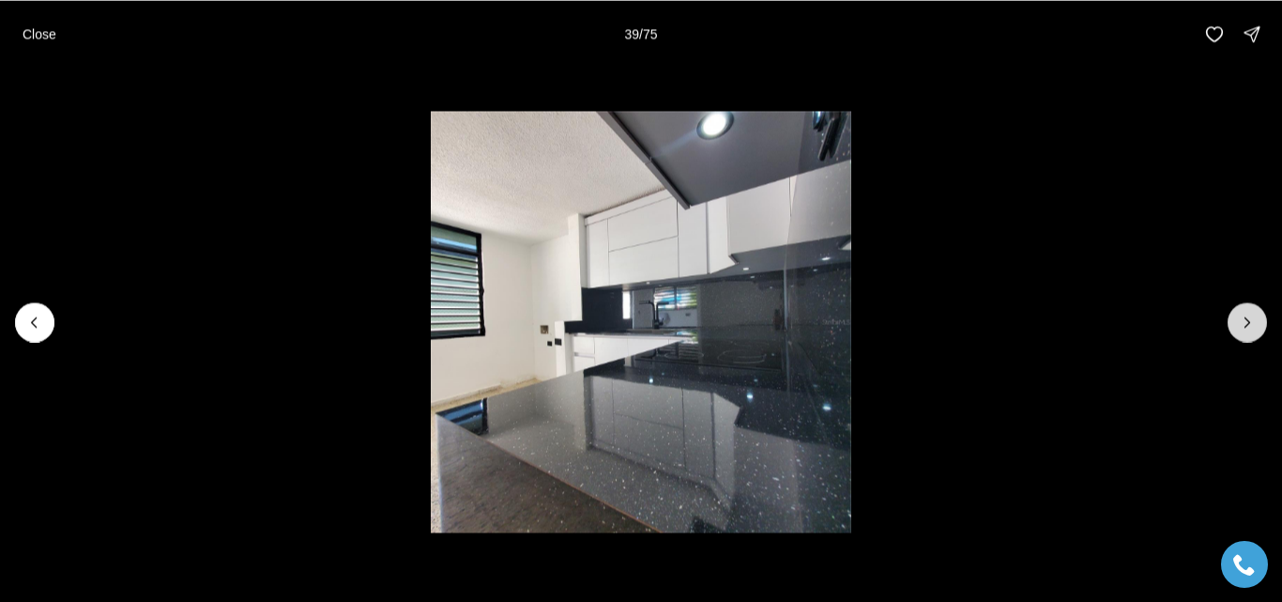
click at [1254, 326] on icon "Next slide" at bounding box center [1247, 322] width 19 height 19
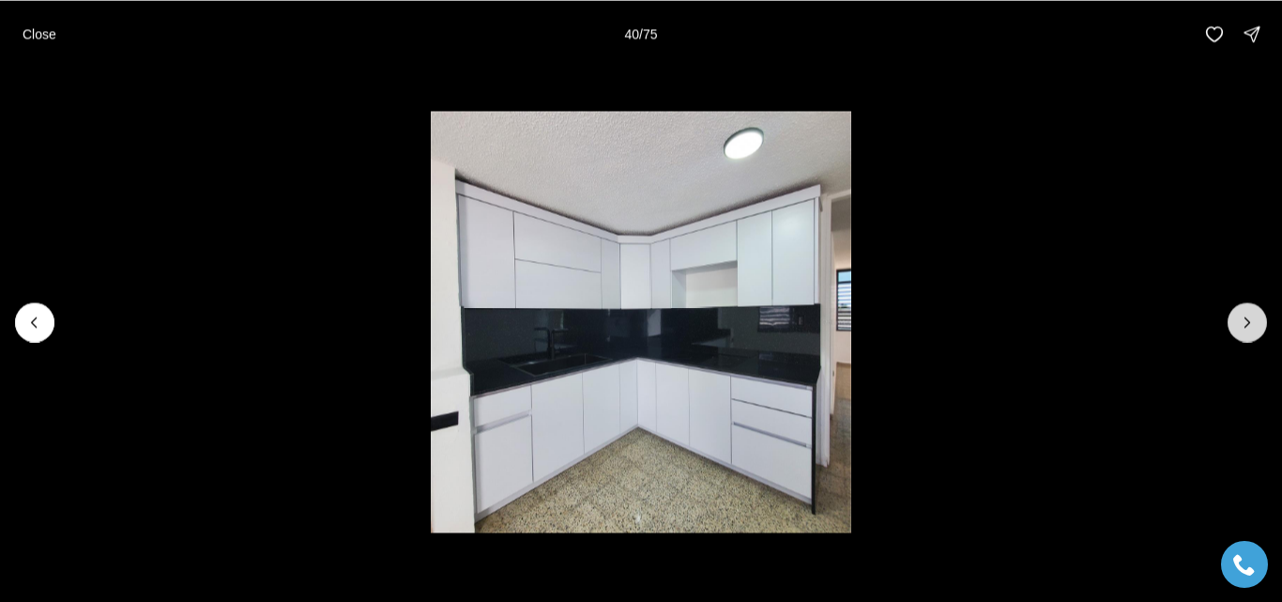
click at [1254, 326] on icon "Next slide" at bounding box center [1247, 322] width 19 height 19
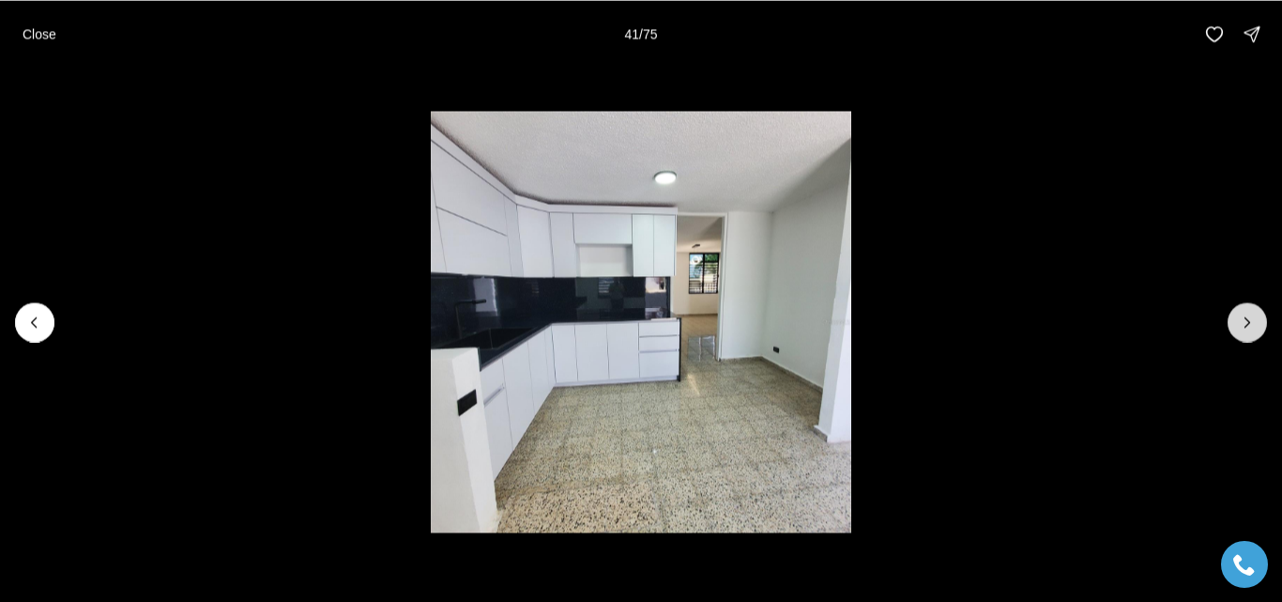
click at [1254, 326] on icon "Next slide" at bounding box center [1247, 322] width 19 height 19
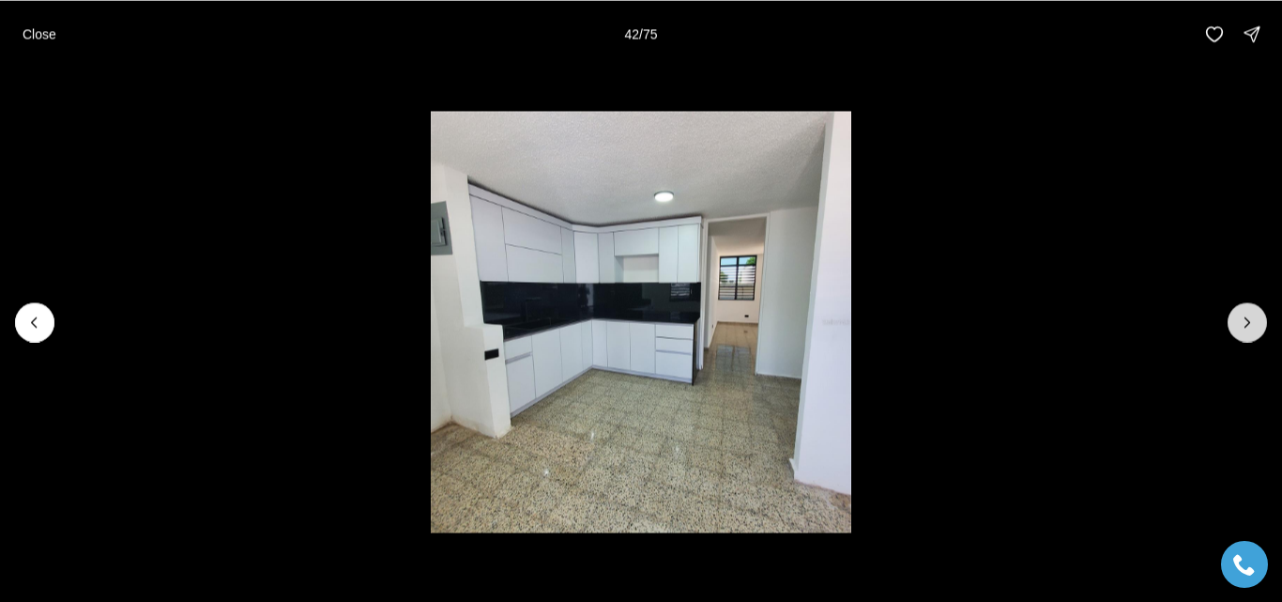
click at [1254, 326] on icon "Next slide" at bounding box center [1247, 322] width 19 height 19
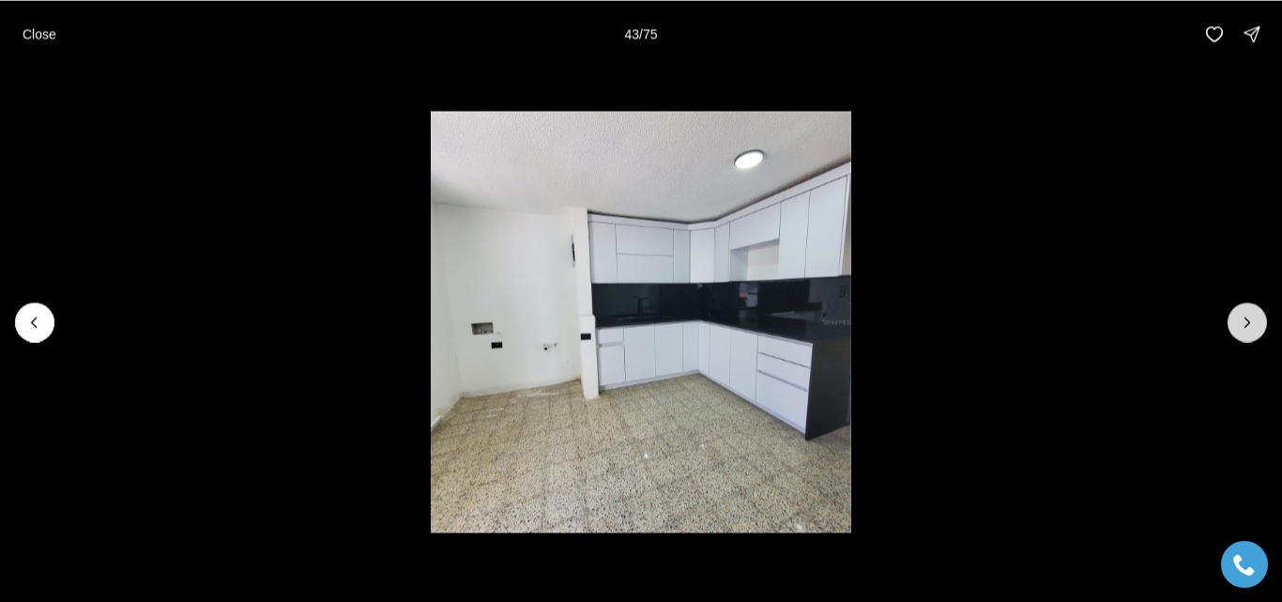
click at [1254, 326] on icon "Next slide" at bounding box center [1247, 322] width 19 height 19
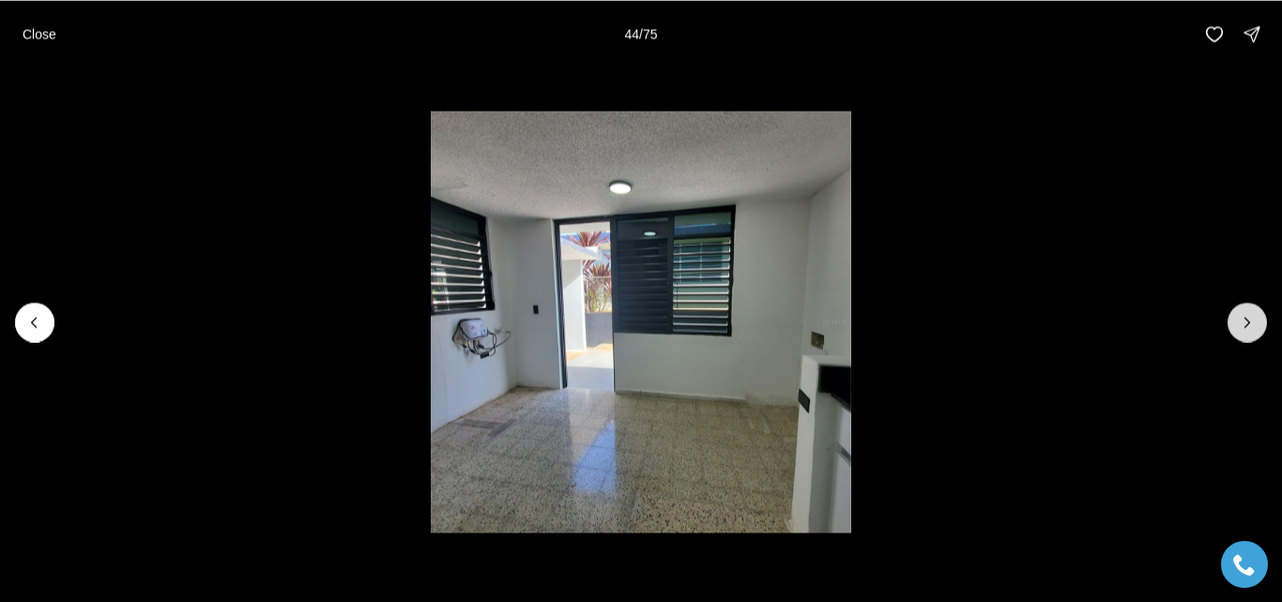
click at [1254, 326] on icon "Next slide" at bounding box center [1247, 322] width 19 height 19
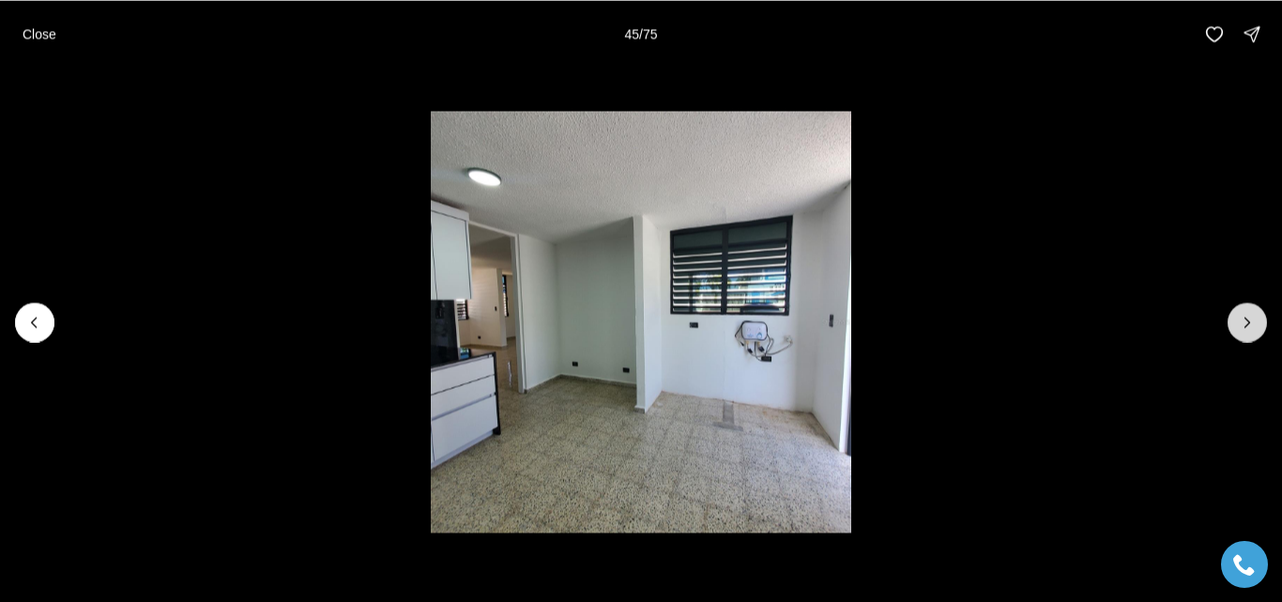
click at [1254, 326] on icon "Next slide" at bounding box center [1247, 322] width 19 height 19
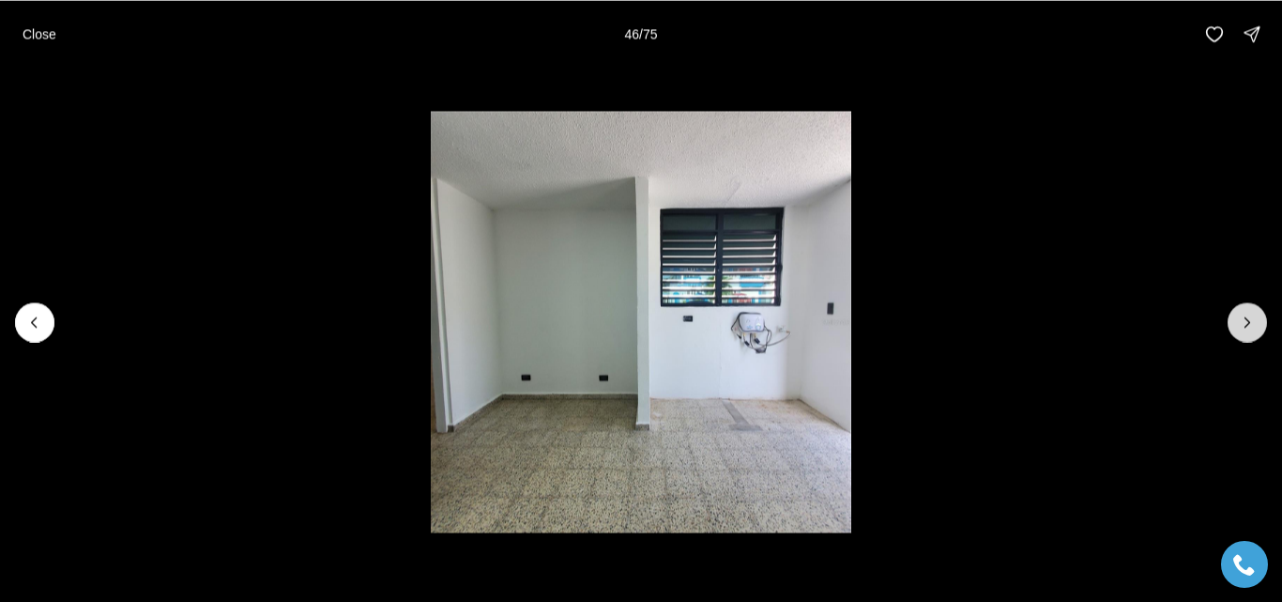
click at [1254, 326] on icon "Next slide" at bounding box center [1247, 322] width 19 height 19
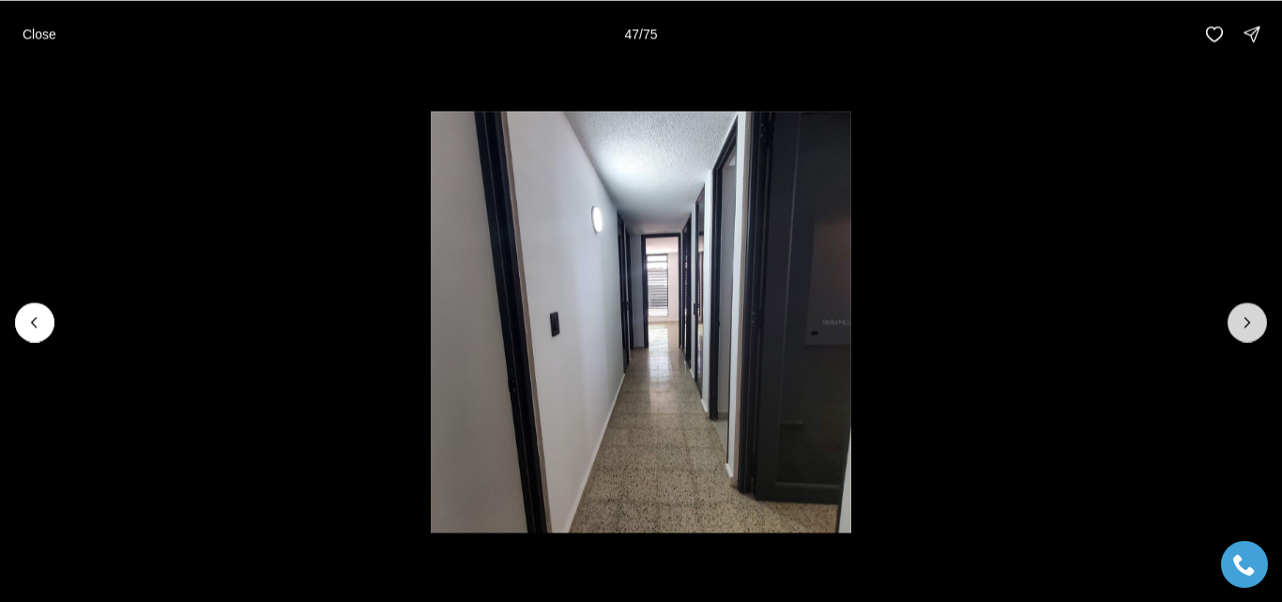
click at [1254, 326] on icon "Next slide" at bounding box center [1247, 322] width 19 height 19
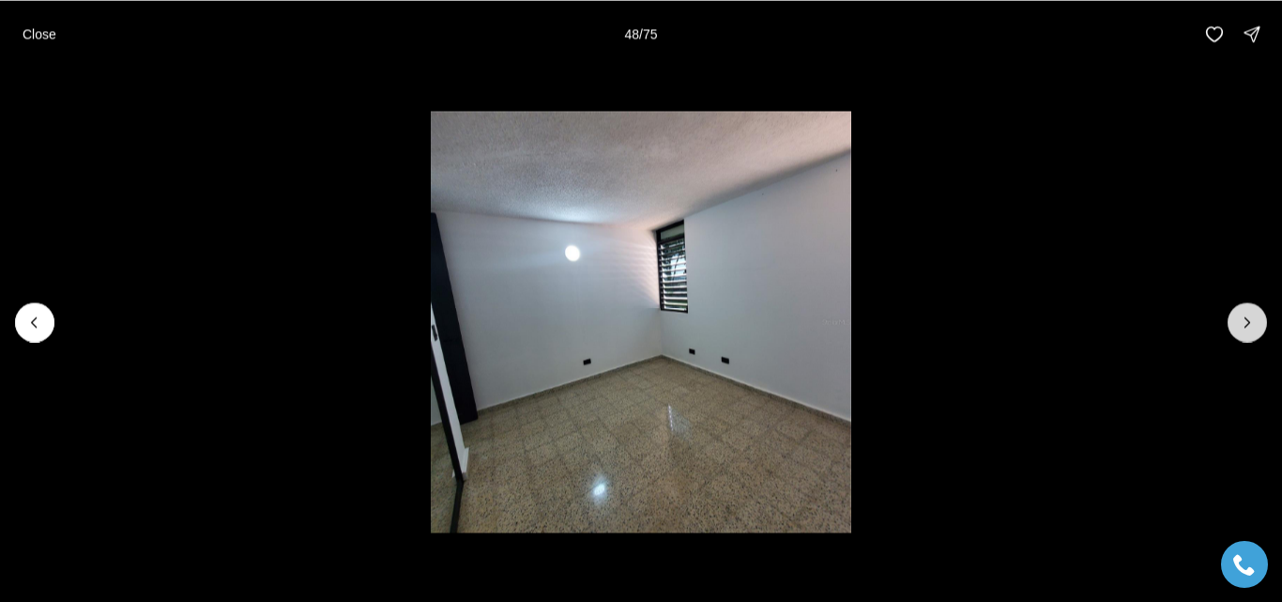
click at [1254, 326] on icon "Next slide" at bounding box center [1247, 322] width 19 height 19
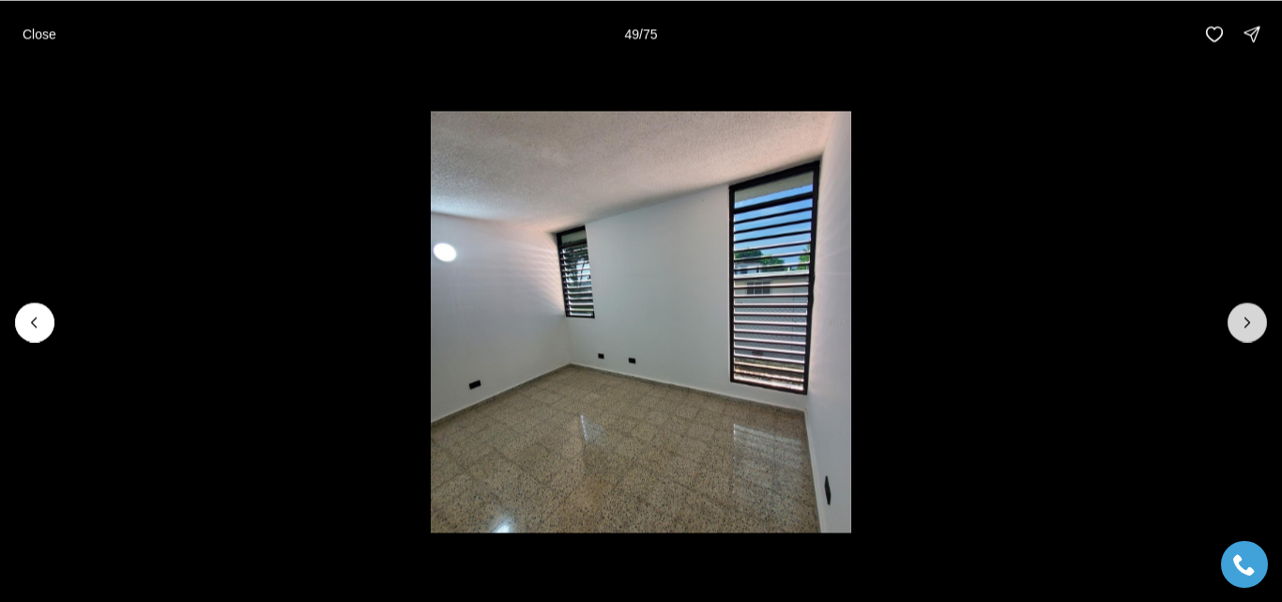
click at [1254, 326] on icon "Next slide" at bounding box center [1247, 322] width 19 height 19
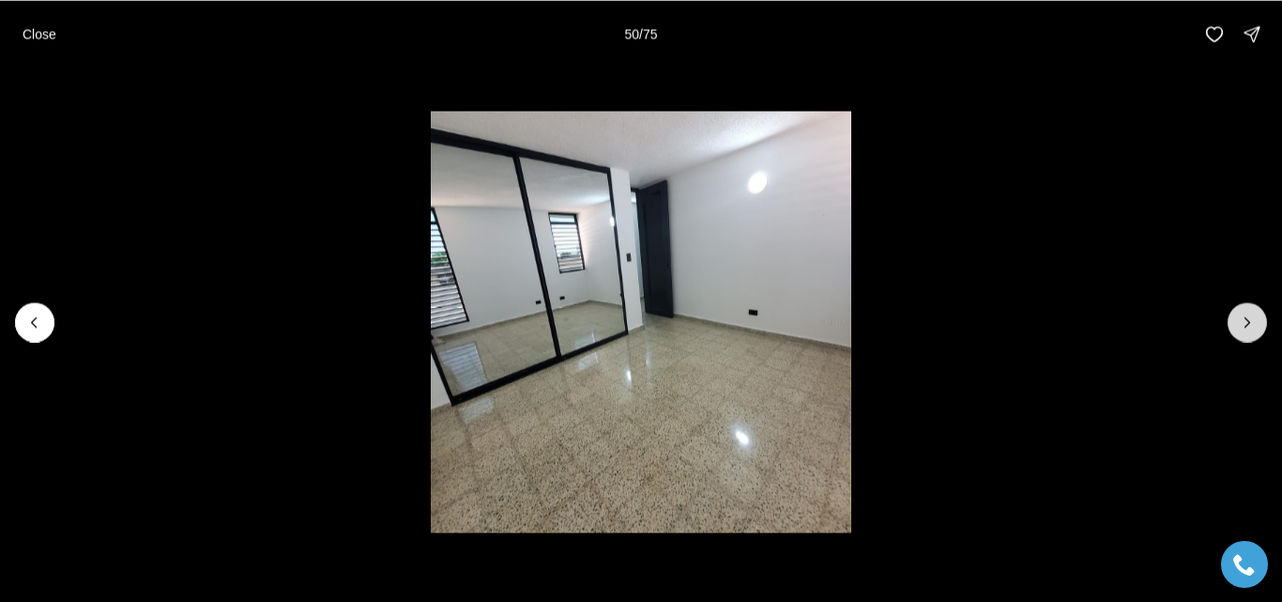
click at [1254, 326] on icon "Next slide" at bounding box center [1247, 322] width 19 height 19
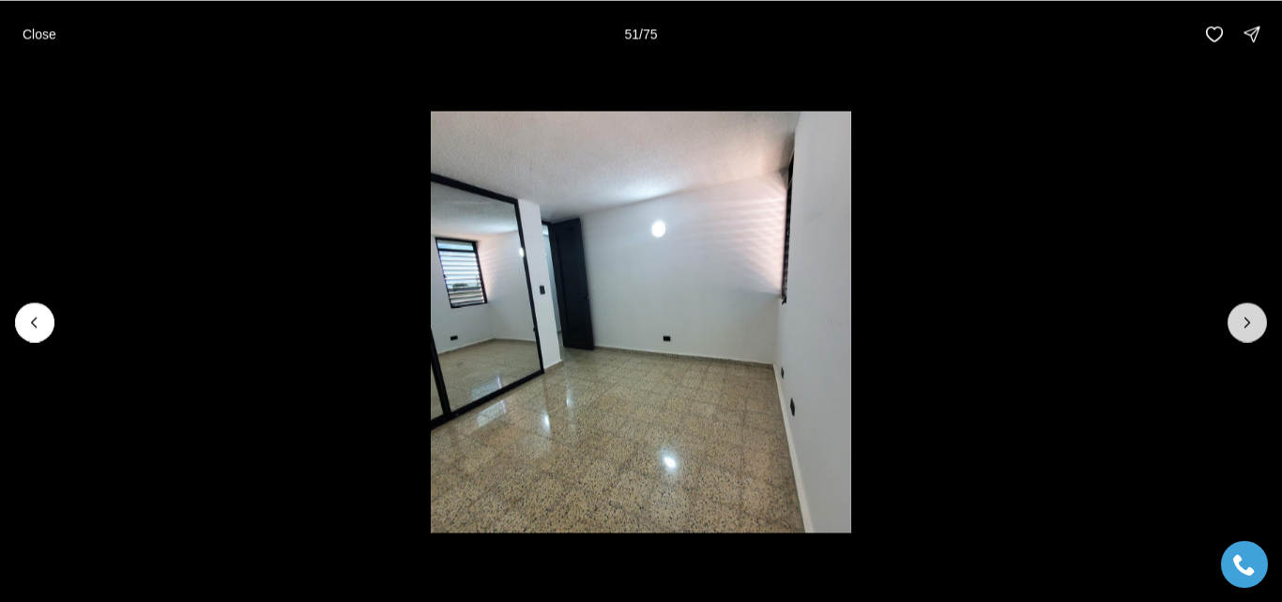
click at [1254, 326] on icon "Next slide" at bounding box center [1247, 322] width 19 height 19
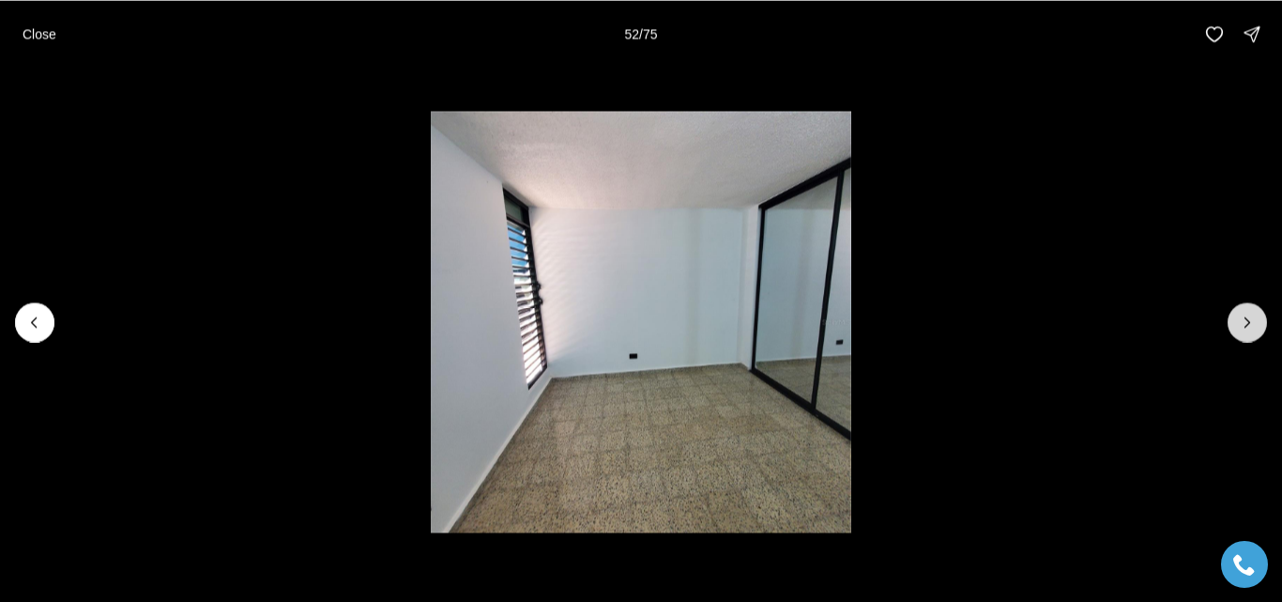
click at [1254, 326] on icon "Next slide" at bounding box center [1247, 322] width 19 height 19
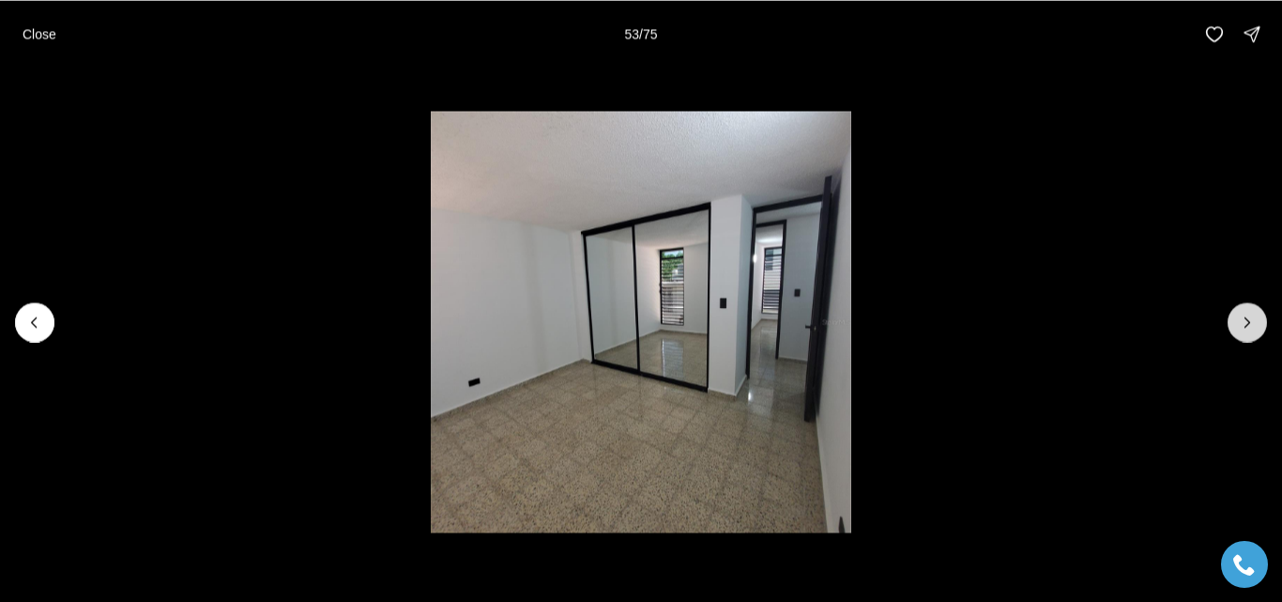
click at [1254, 326] on icon "Next slide" at bounding box center [1247, 322] width 19 height 19
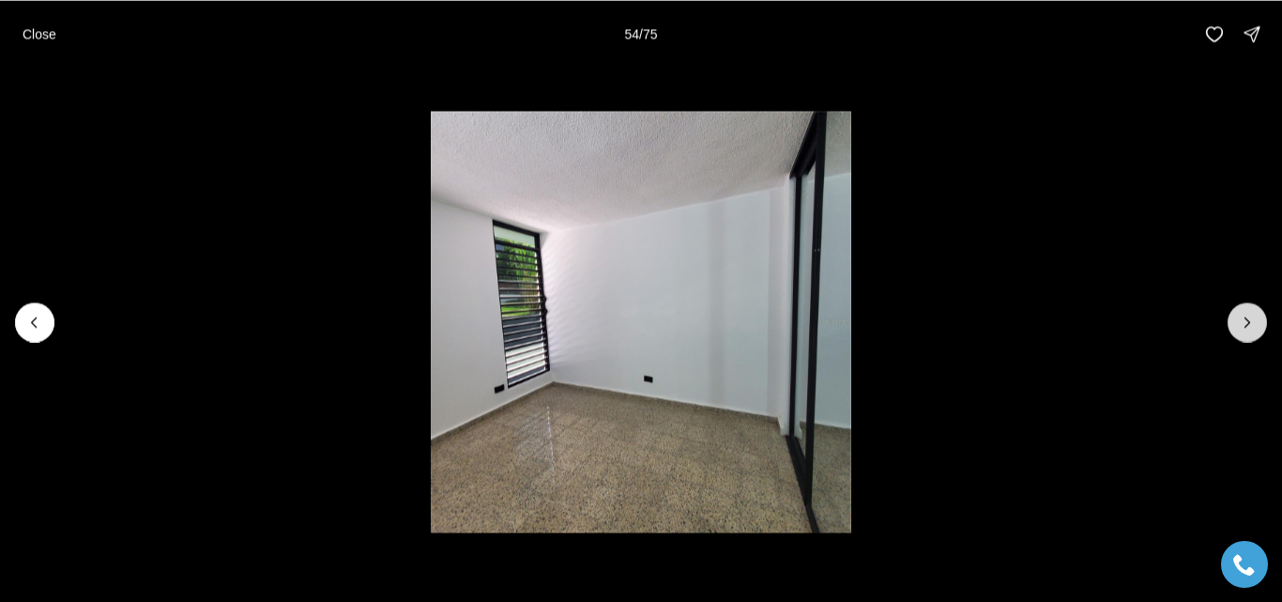
click at [1254, 326] on icon "Next slide" at bounding box center [1247, 322] width 19 height 19
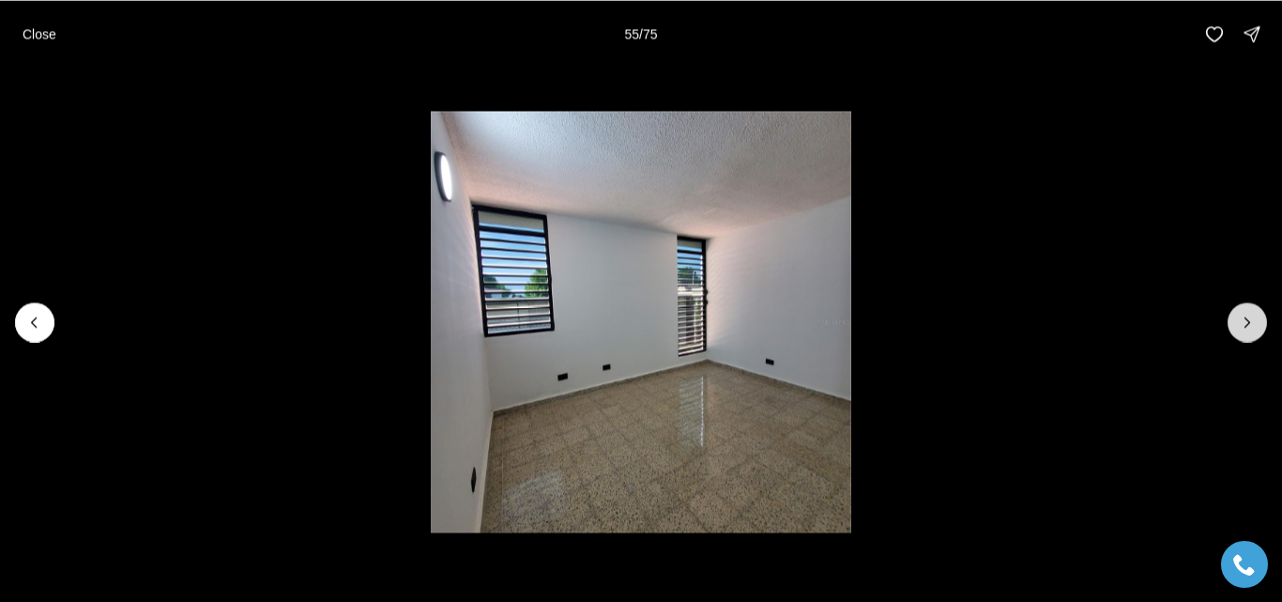
click at [1254, 326] on icon "Next slide" at bounding box center [1247, 322] width 19 height 19
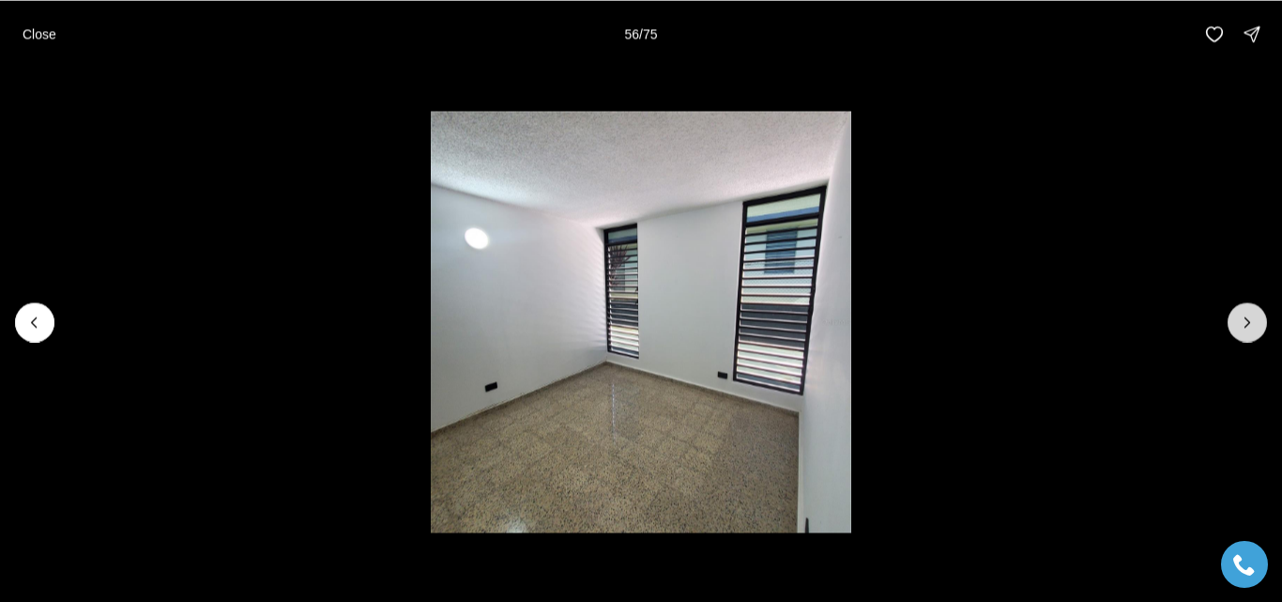
click at [1254, 326] on icon "Next slide" at bounding box center [1247, 322] width 19 height 19
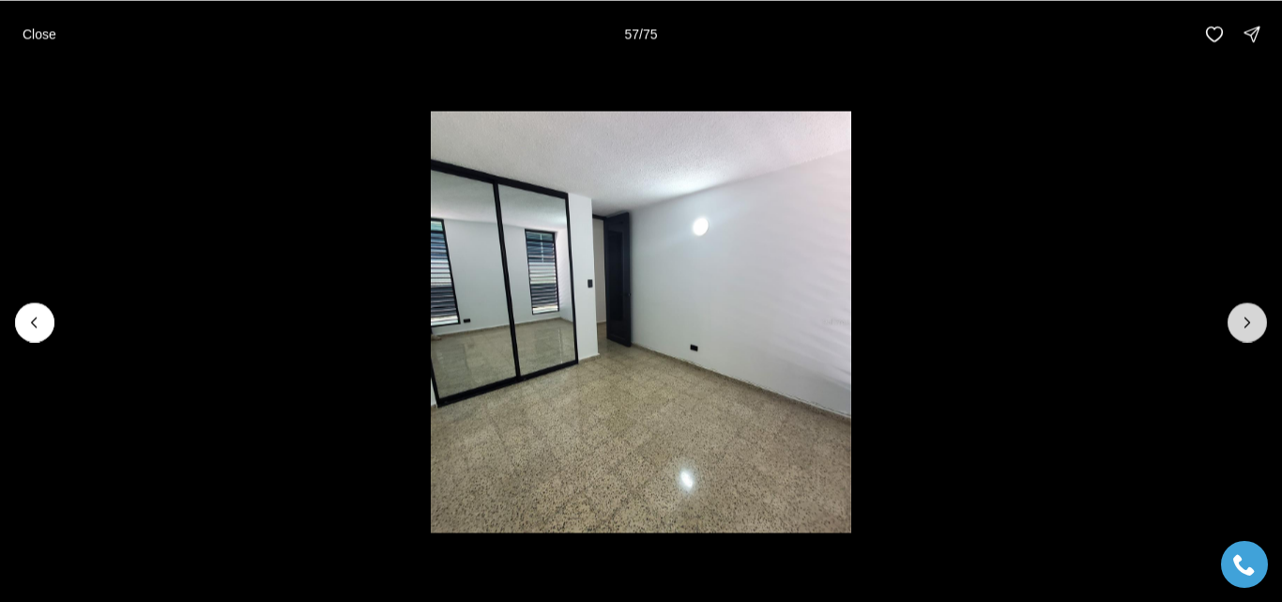
click at [1254, 326] on icon "Next slide" at bounding box center [1247, 322] width 19 height 19
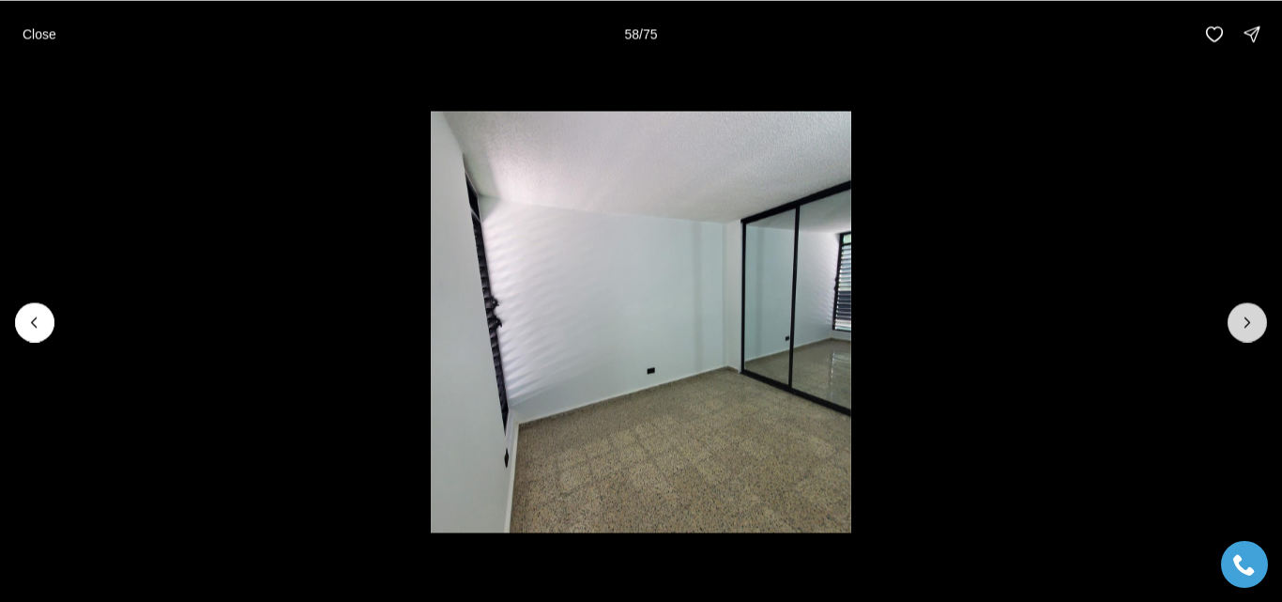
click at [1254, 326] on icon "Next slide" at bounding box center [1247, 322] width 19 height 19
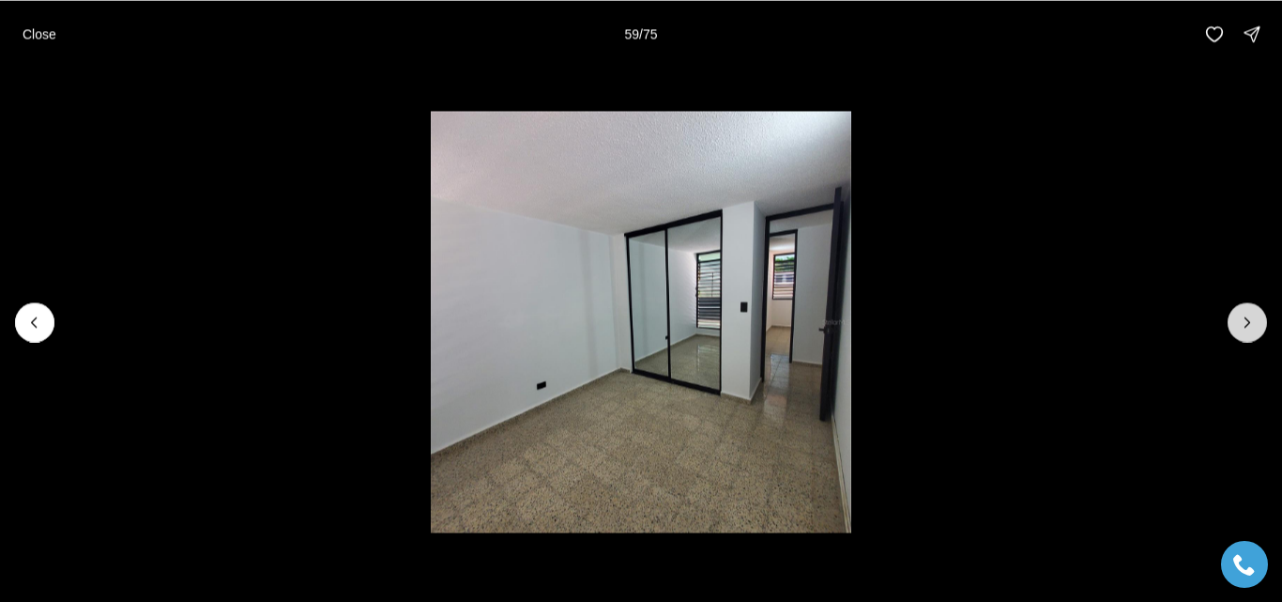
click at [1254, 326] on icon "Next slide" at bounding box center [1247, 322] width 19 height 19
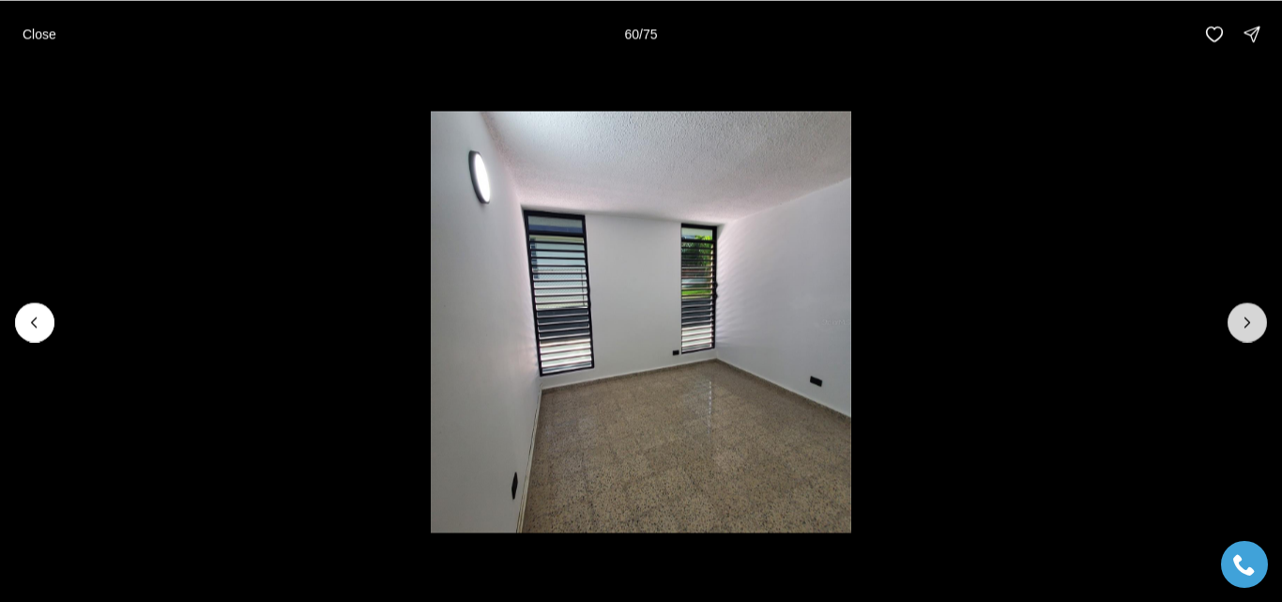
click at [1254, 326] on icon "Next slide" at bounding box center [1247, 322] width 19 height 19
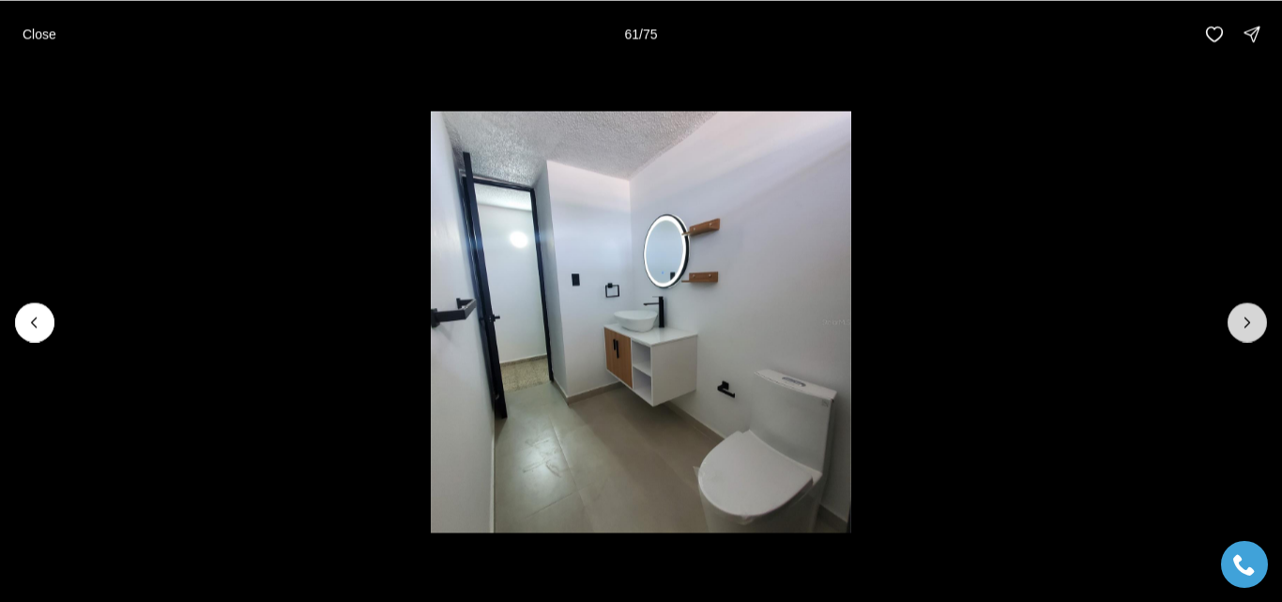
click at [1254, 326] on icon "Next slide" at bounding box center [1247, 322] width 19 height 19
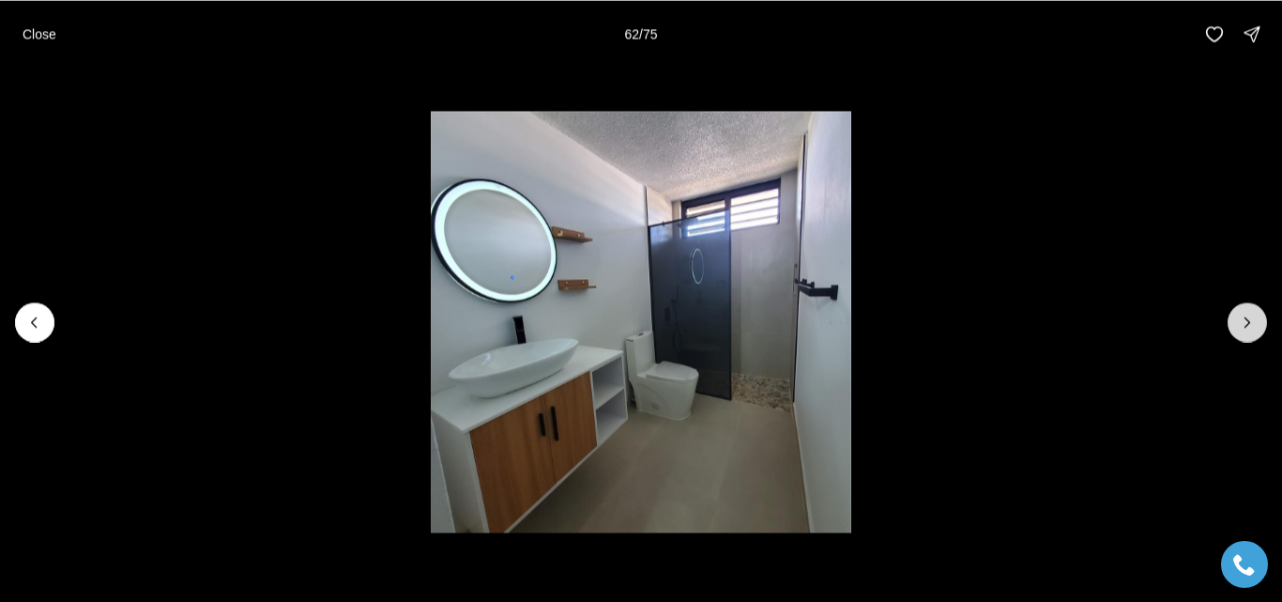
click at [1254, 326] on icon "Next slide" at bounding box center [1247, 322] width 19 height 19
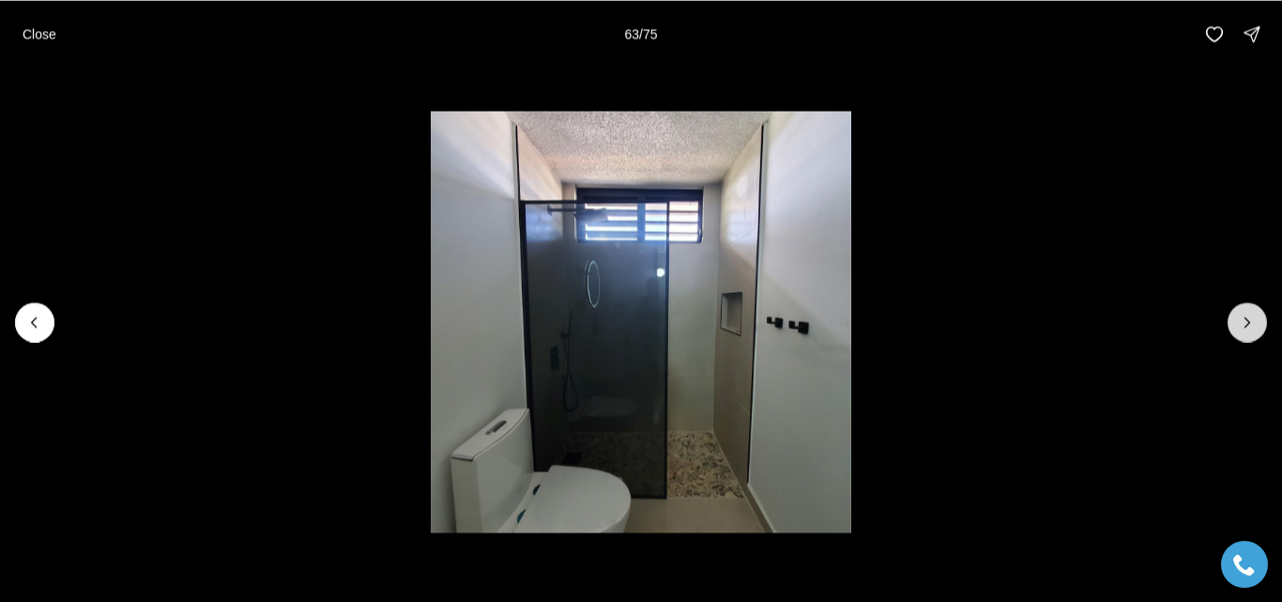
click at [1254, 326] on icon "Next slide" at bounding box center [1247, 322] width 19 height 19
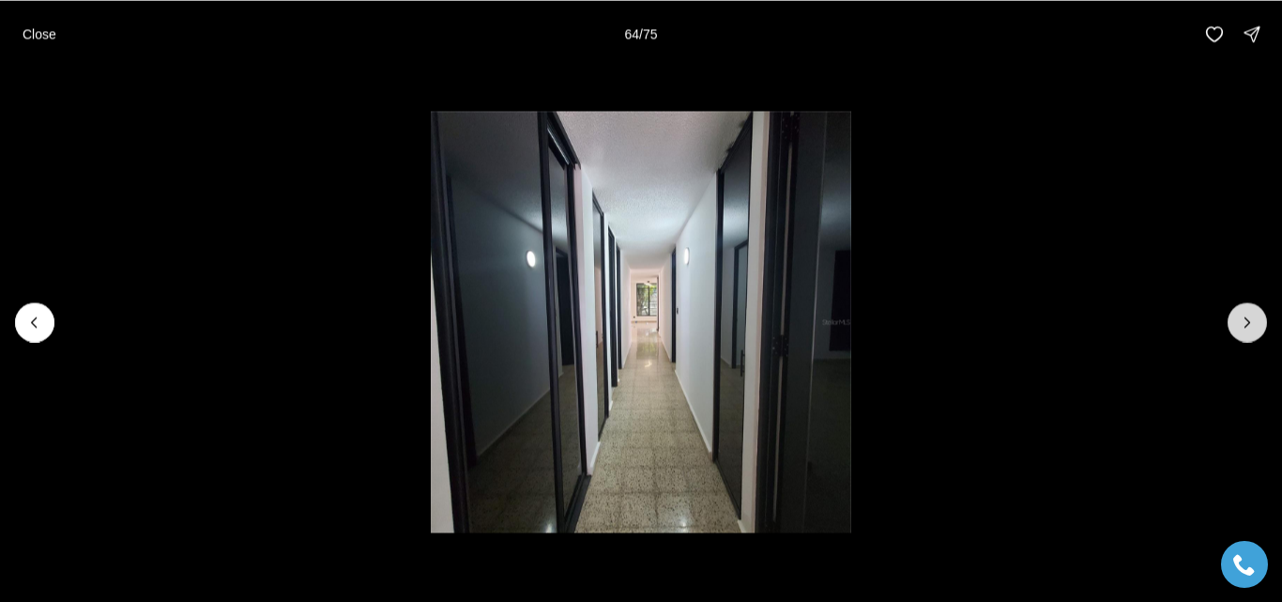
click at [1254, 326] on icon "Next slide" at bounding box center [1247, 322] width 19 height 19
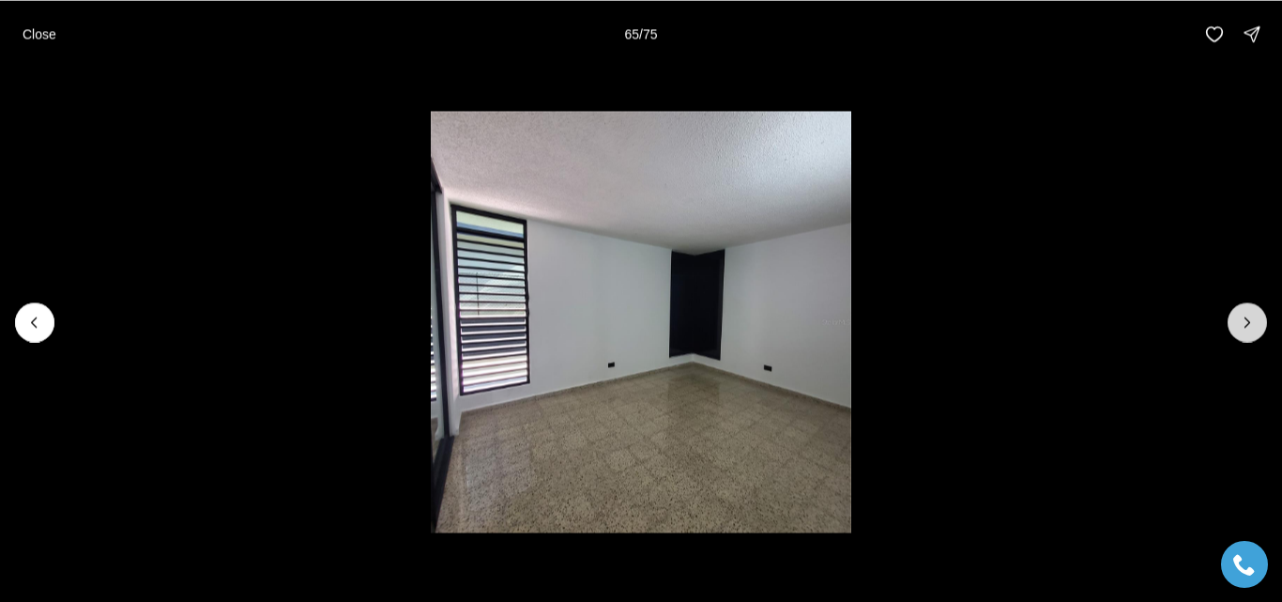
click at [1254, 326] on icon "Next slide" at bounding box center [1247, 322] width 19 height 19
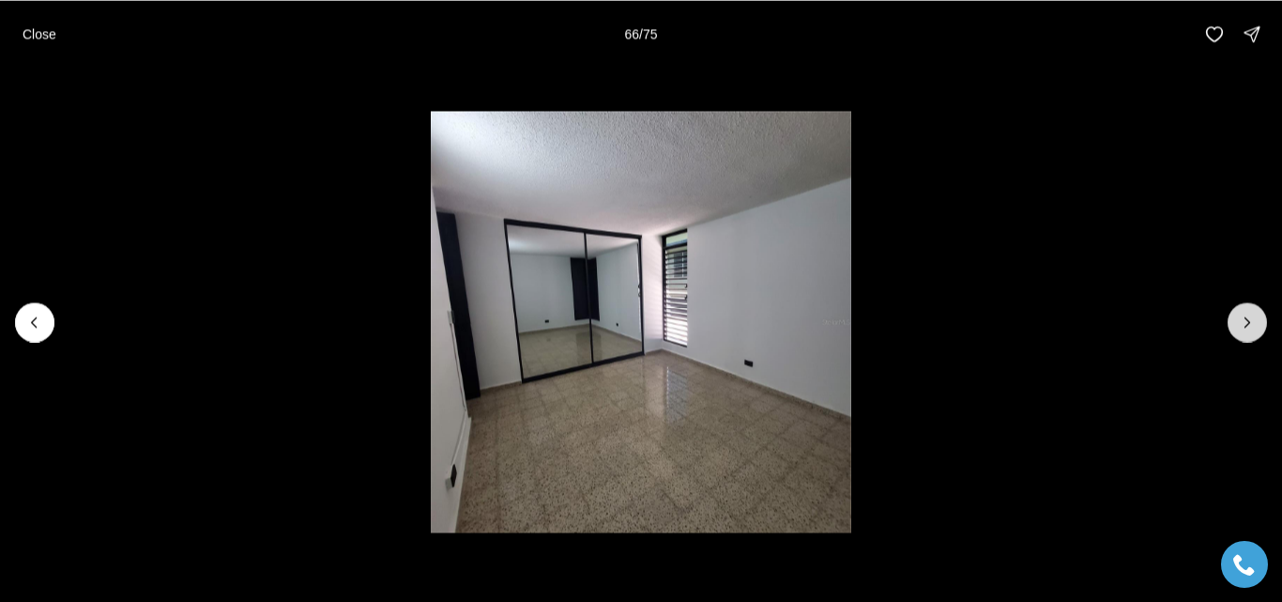
click at [1254, 326] on icon "Next slide" at bounding box center [1247, 322] width 19 height 19
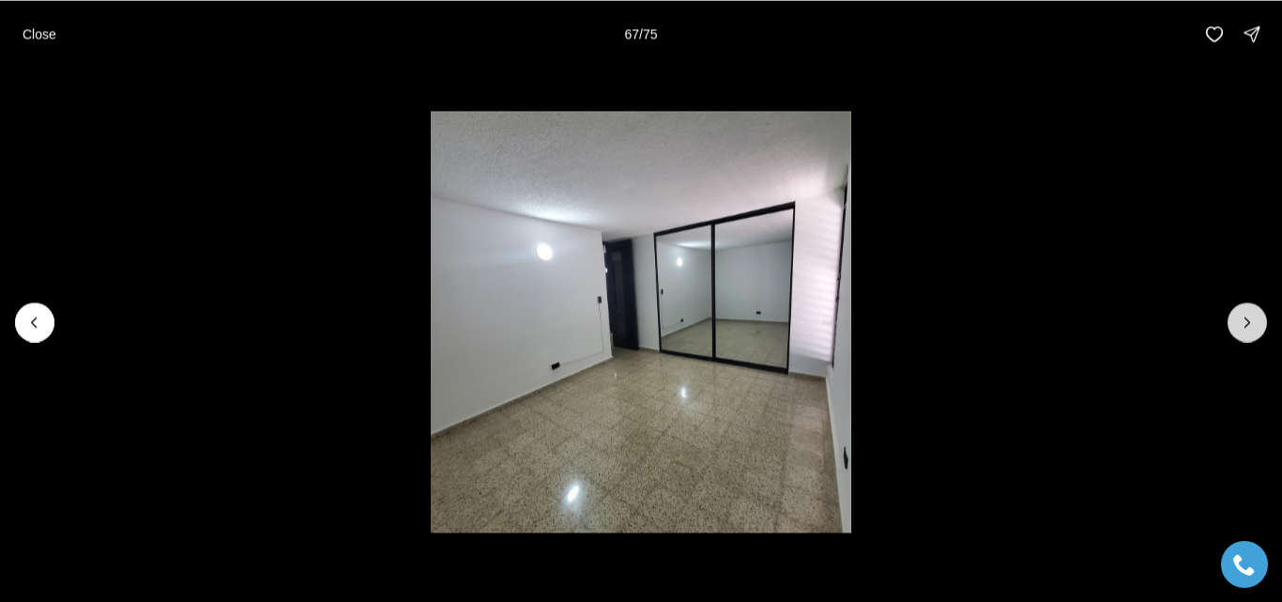
click at [1254, 326] on icon "Next slide" at bounding box center [1247, 322] width 19 height 19
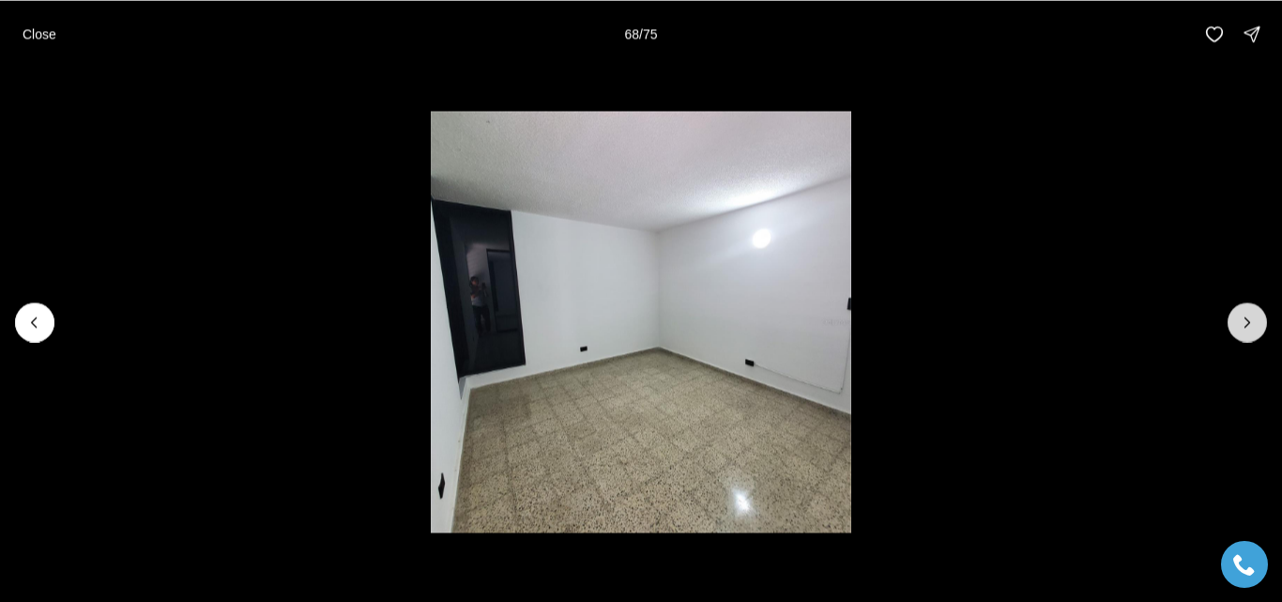
click at [1254, 326] on icon "Next slide" at bounding box center [1247, 322] width 19 height 19
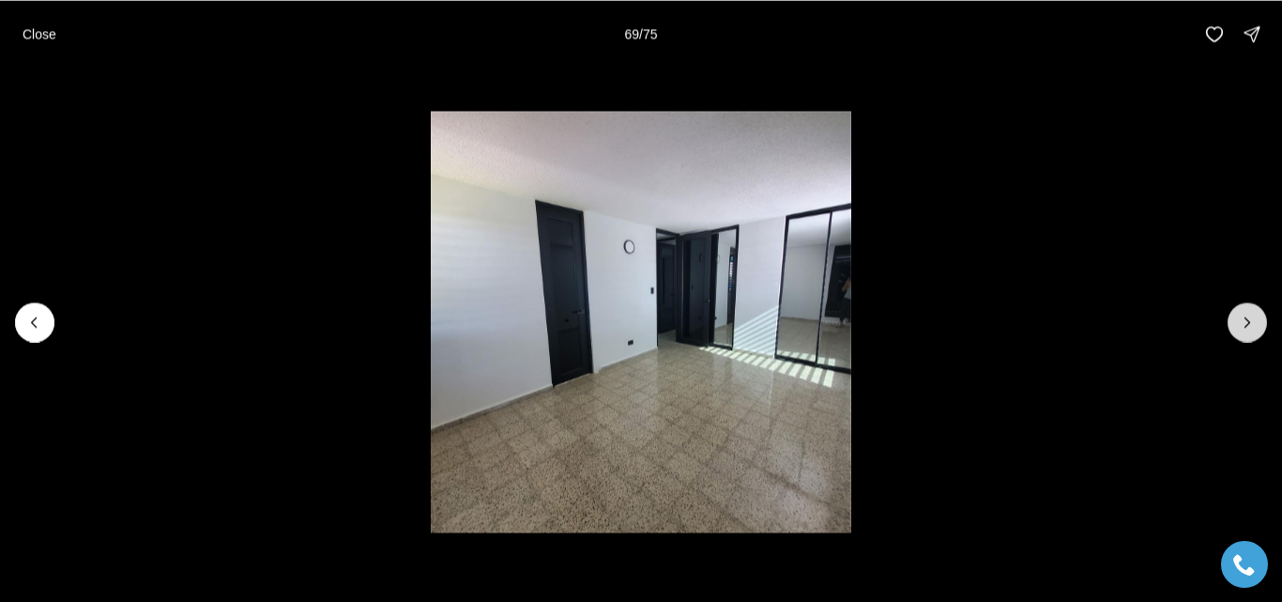
click at [1254, 326] on icon "Next slide" at bounding box center [1247, 322] width 19 height 19
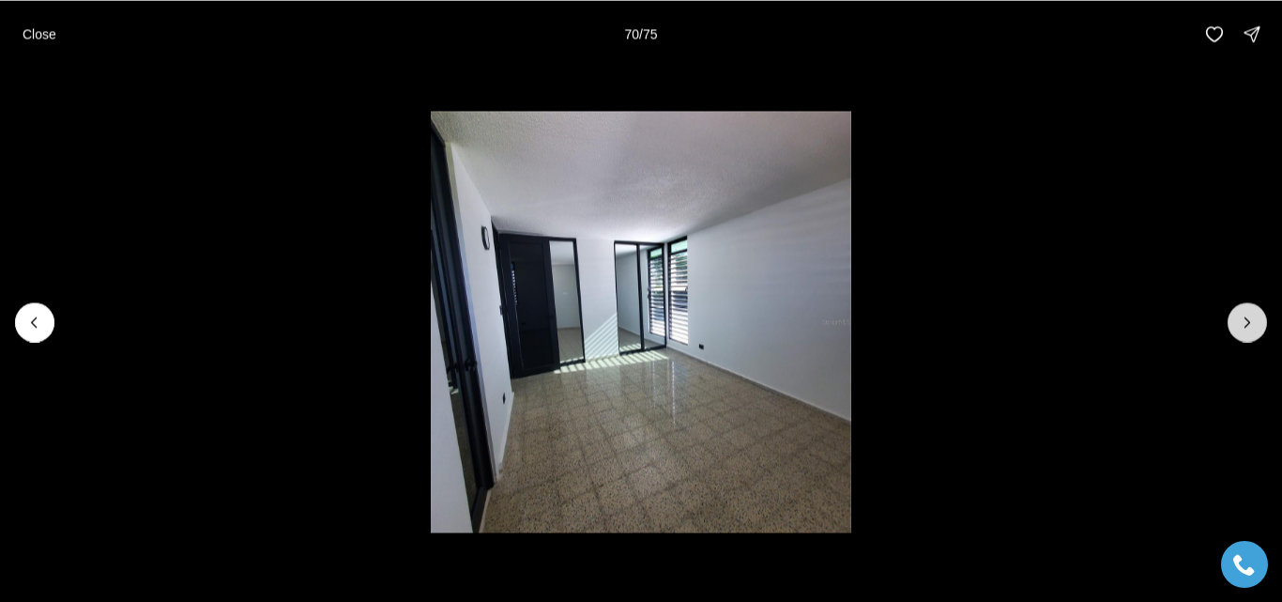
click at [1254, 326] on icon "Next slide" at bounding box center [1247, 322] width 19 height 19
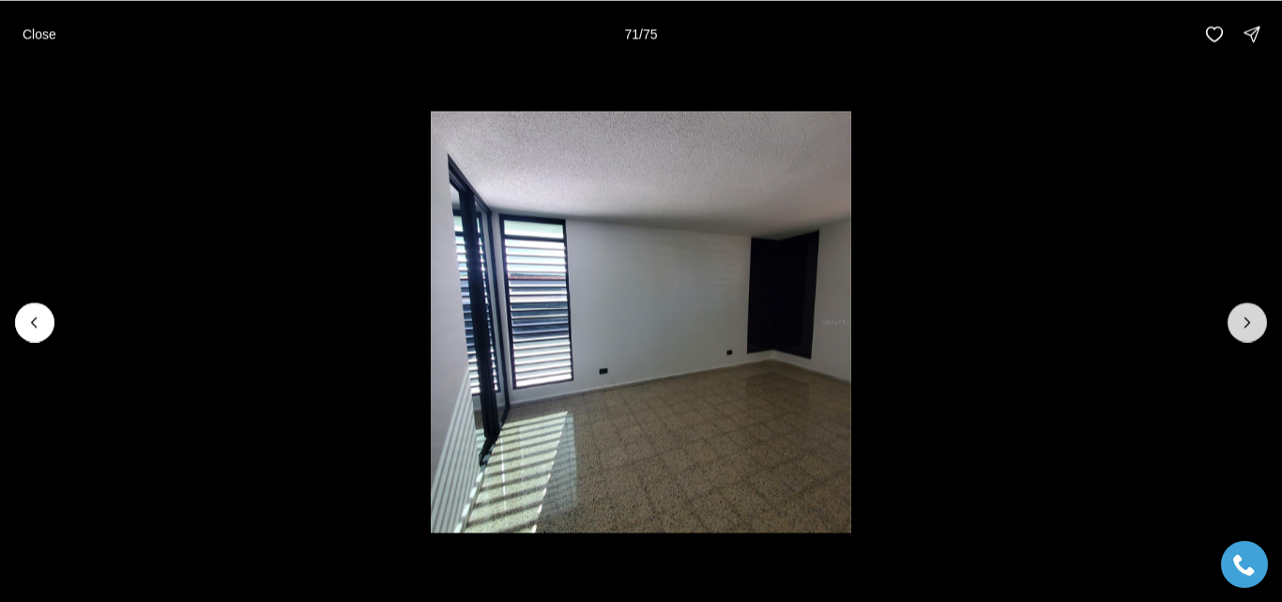
click at [1254, 326] on icon "Next slide" at bounding box center [1247, 322] width 19 height 19
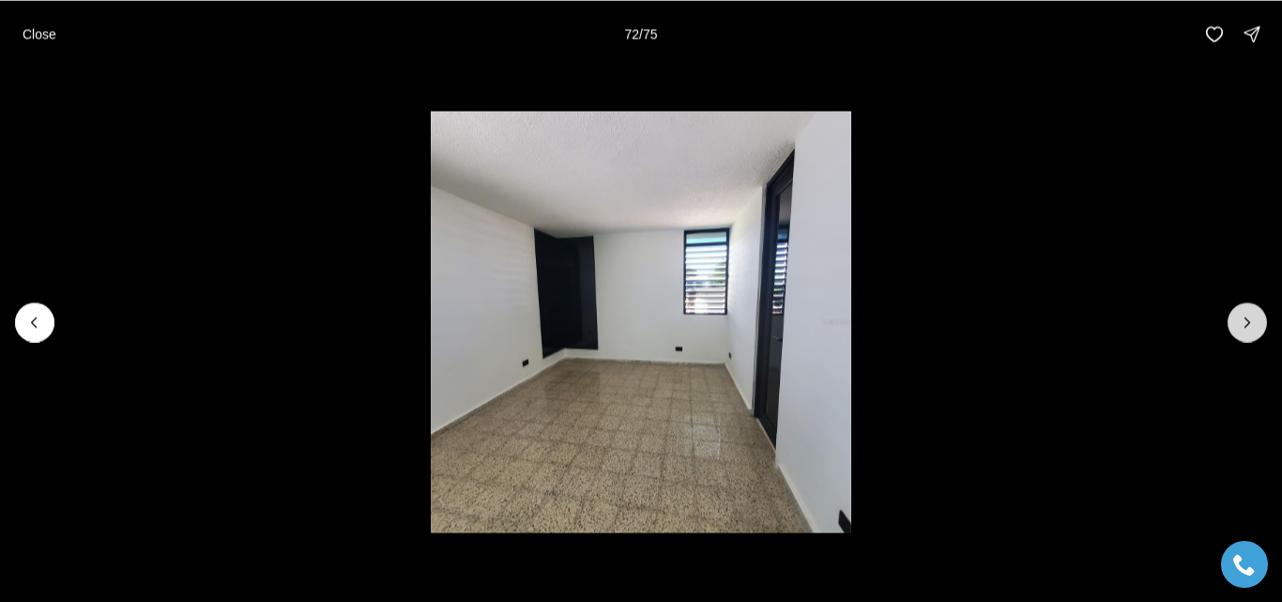
click at [1254, 326] on icon "Next slide" at bounding box center [1247, 322] width 19 height 19
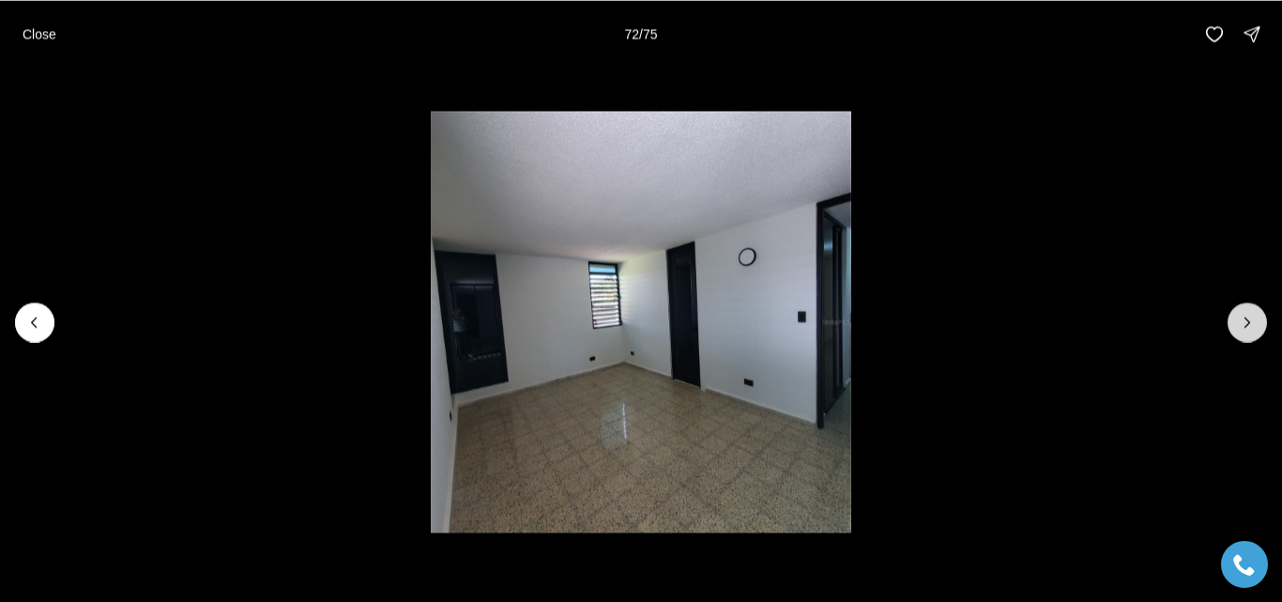
click at [1254, 326] on icon "Next slide" at bounding box center [1247, 322] width 19 height 19
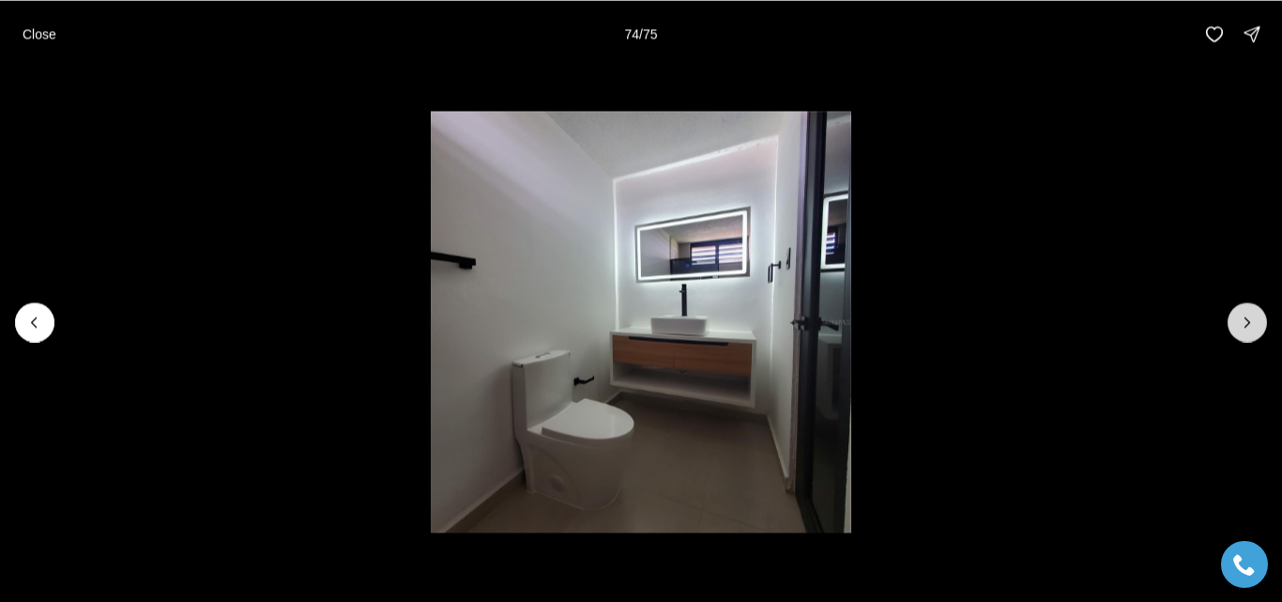
click at [1254, 326] on icon "Next slide" at bounding box center [1247, 322] width 19 height 19
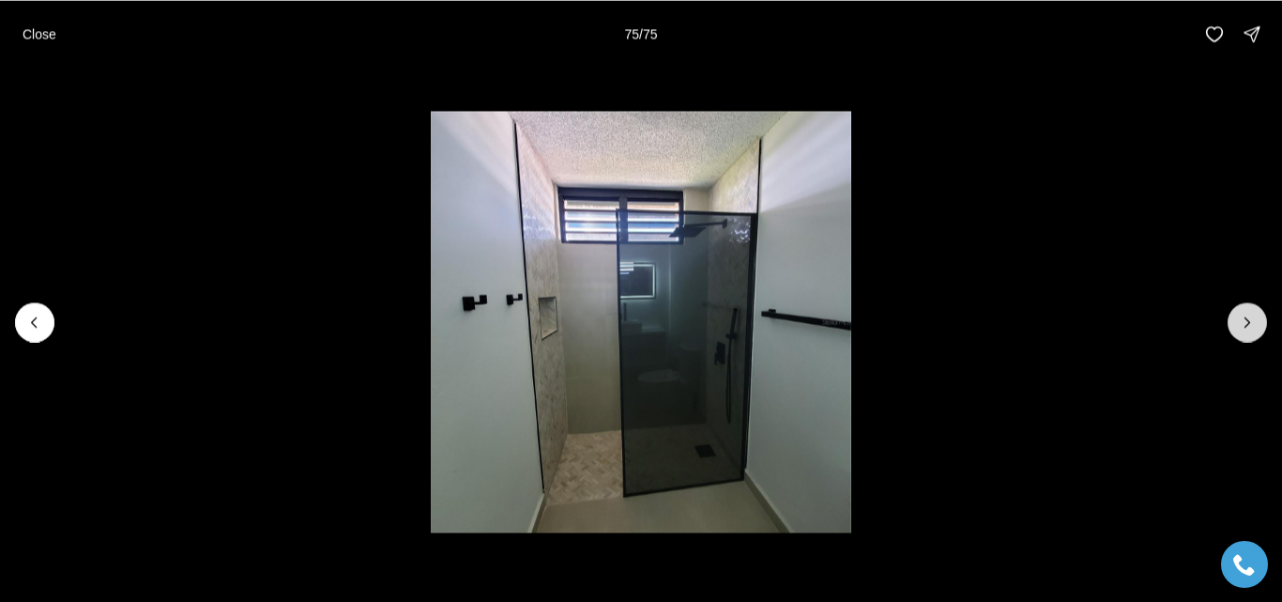
click at [1254, 326] on div at bounding box center [1247, 321] width 39 height 39
click at [47, 32] on p "Close" at bounding box center [40, 33] width 34 height 15
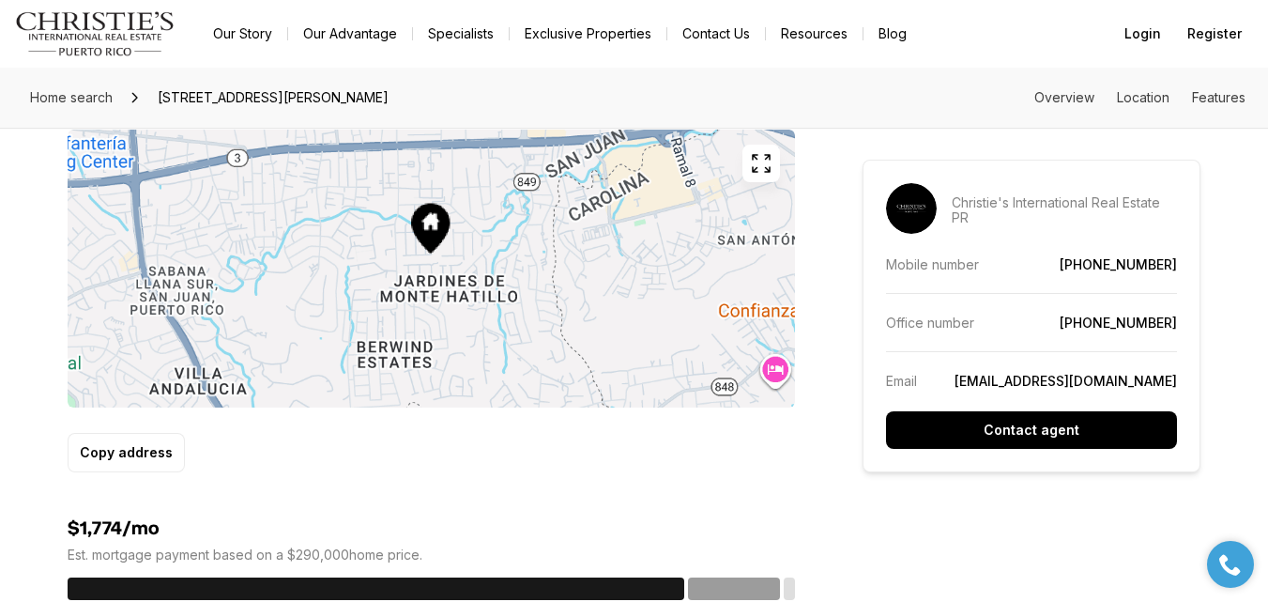
scroll to position [1252, 0]
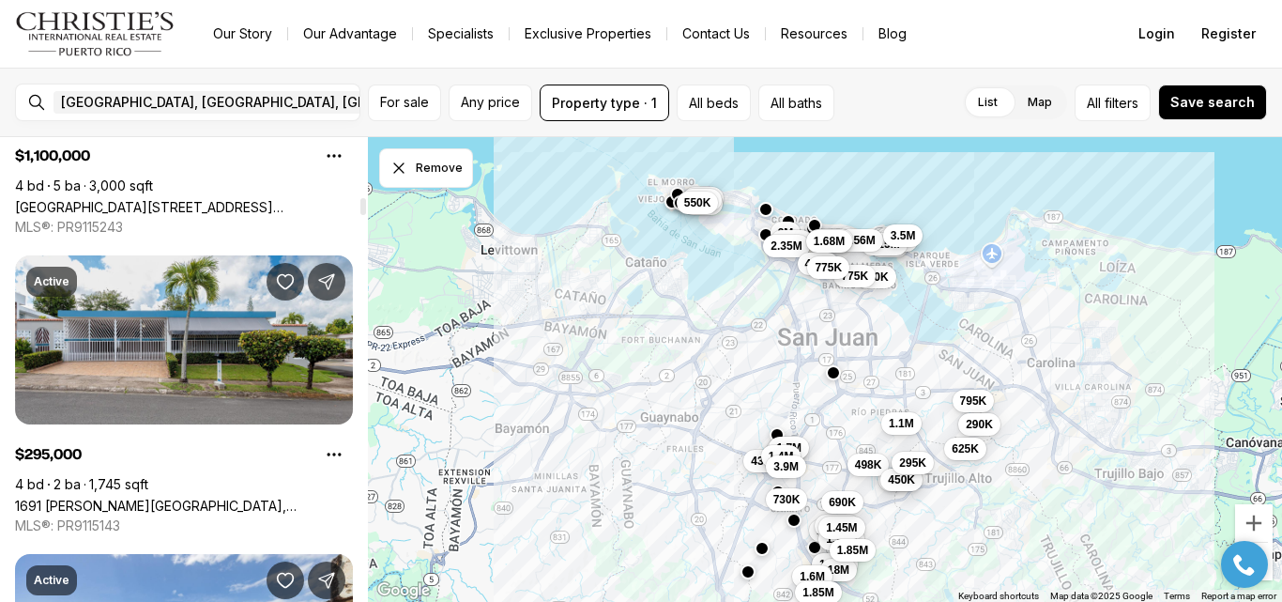
scroll to position [2100, 0]
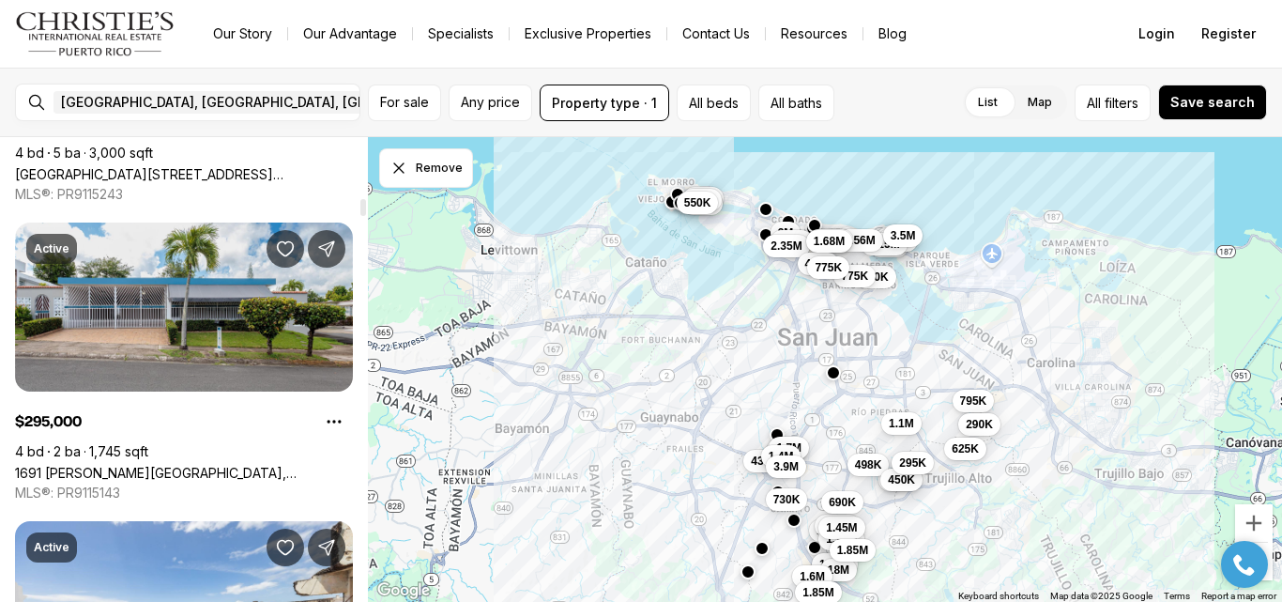
drag, startPoint x: 364, startPoint y: 150, endPoint x: 369, endPoint y: 210, distance: 60.3
click at [366, 210] on div at bounding box center [363, 207] width 6 height 17
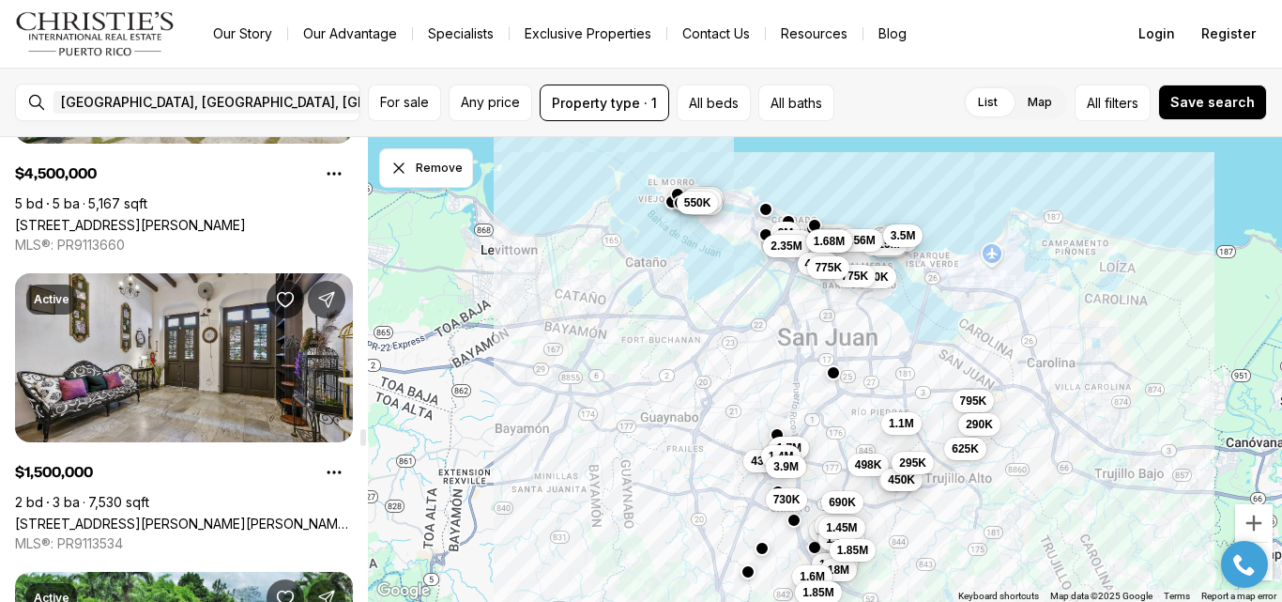
scroll to position [9514, 0]
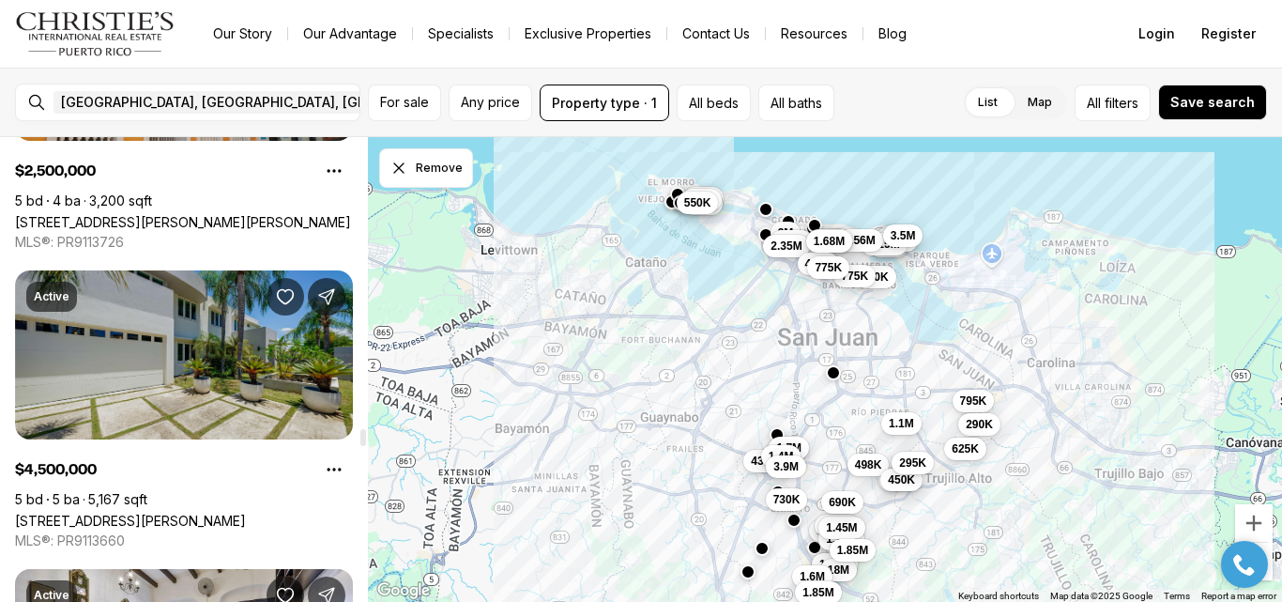
drag, startPoint x: 365, startPoint y: 210, endPoint x: 335, endPoint y: 422, distance: 214.3
click at [360, 429] on div at bounding box center [363, 437] width 6 height 17
